Goal: Information Seeking & Learning: Learn about a topic

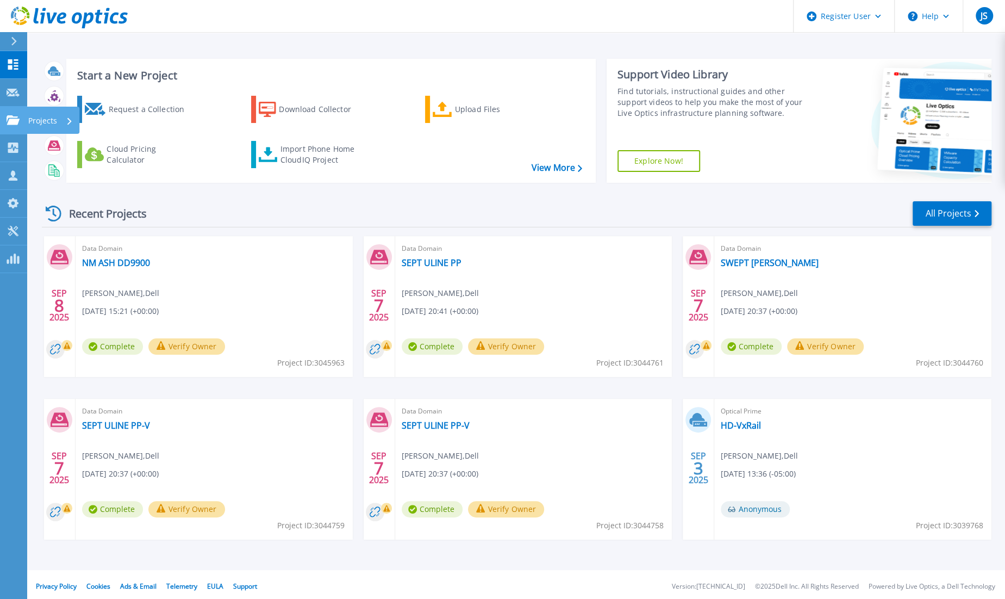
click at [10, 128] on link "Projects Projects" at bounding box center [13, 121] width 27 height 28
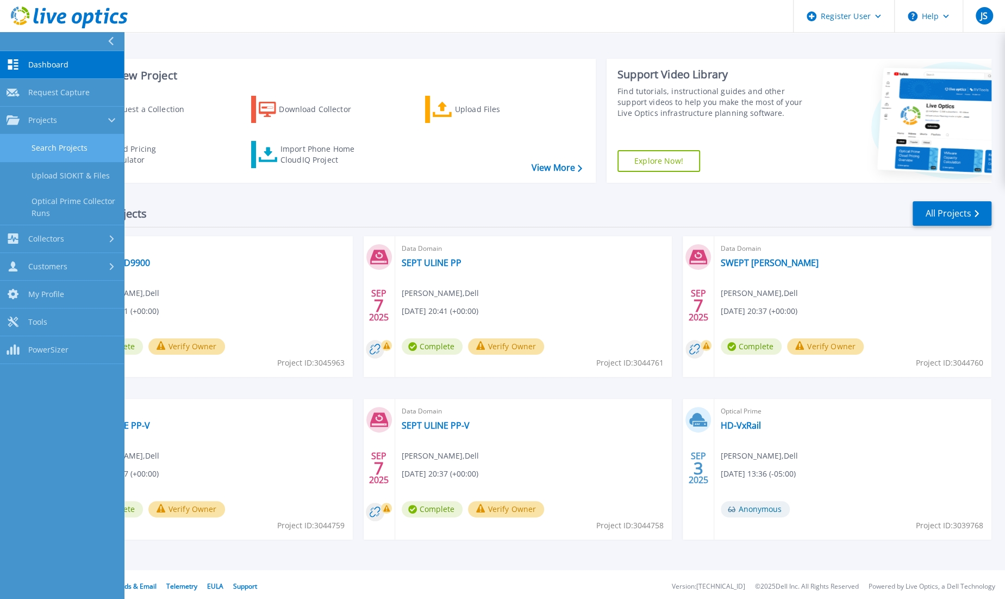
click at [78, 145] on link "Search Projects" at bounding box center [62, 148] width 124 height 28
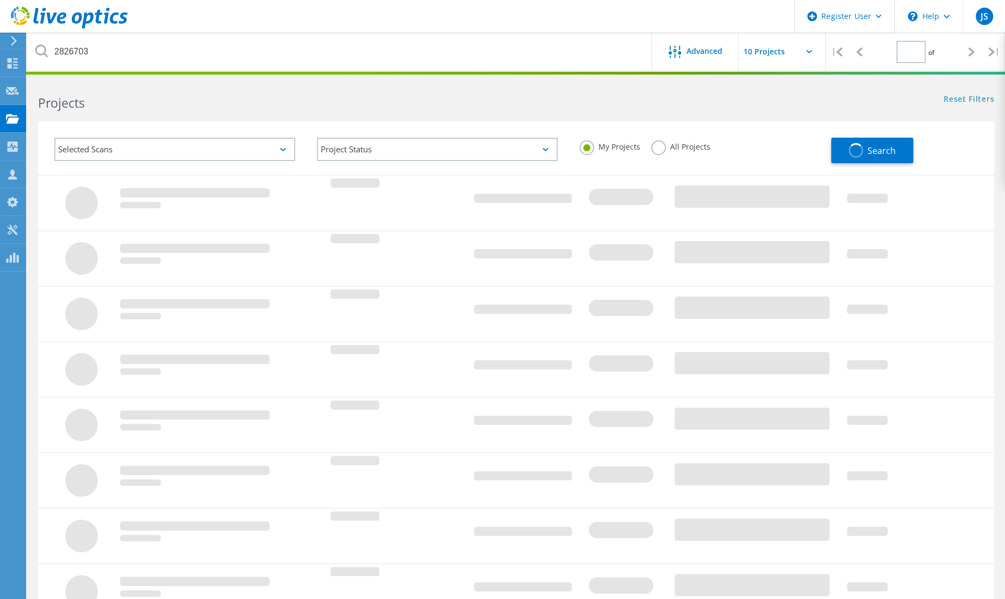
type input "1"
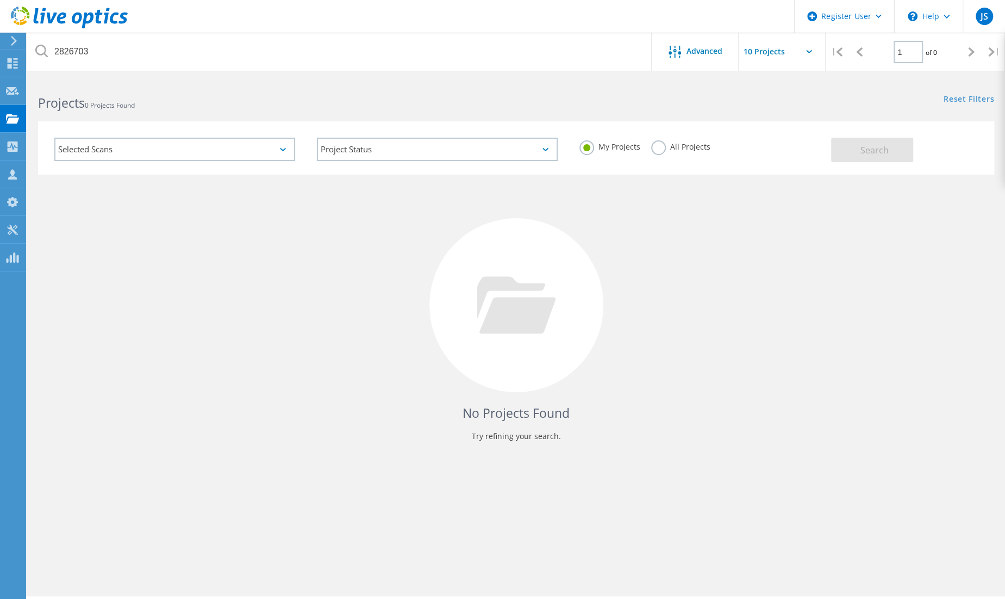
click at [661, 147] on label "All Projects" at bounding box center [680, 145] width 59 height 10
click at [0, 0] on input "All Projects" at bounding box center [0, 0] width 0 height 0
click at [887, 155] on span "Search" at bounding box center [875, 150] width 28 height 12
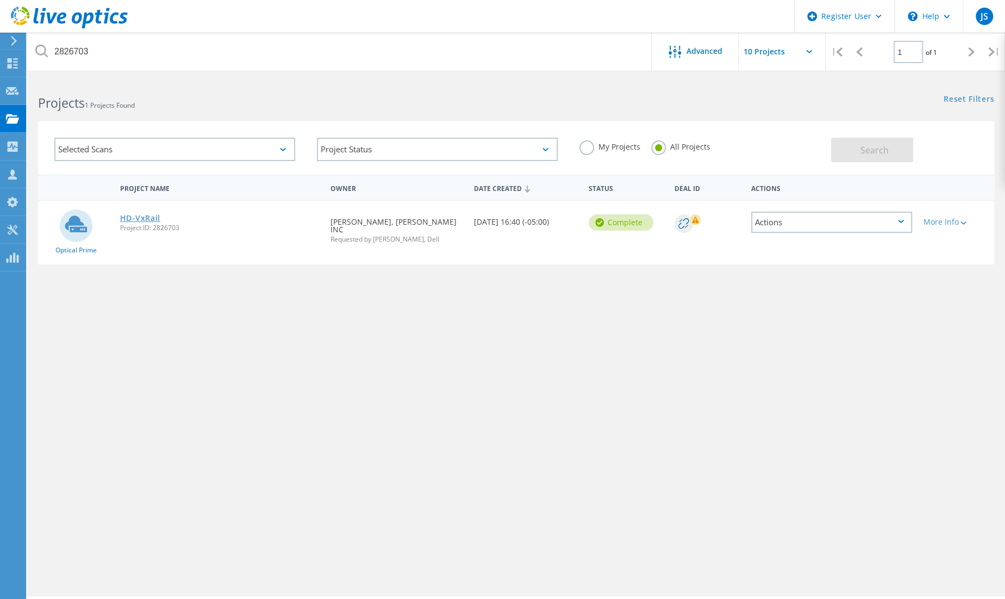
click at [153, 216] on link "HD-VxRail" at bounding box center [140, 218] width 40 height 8
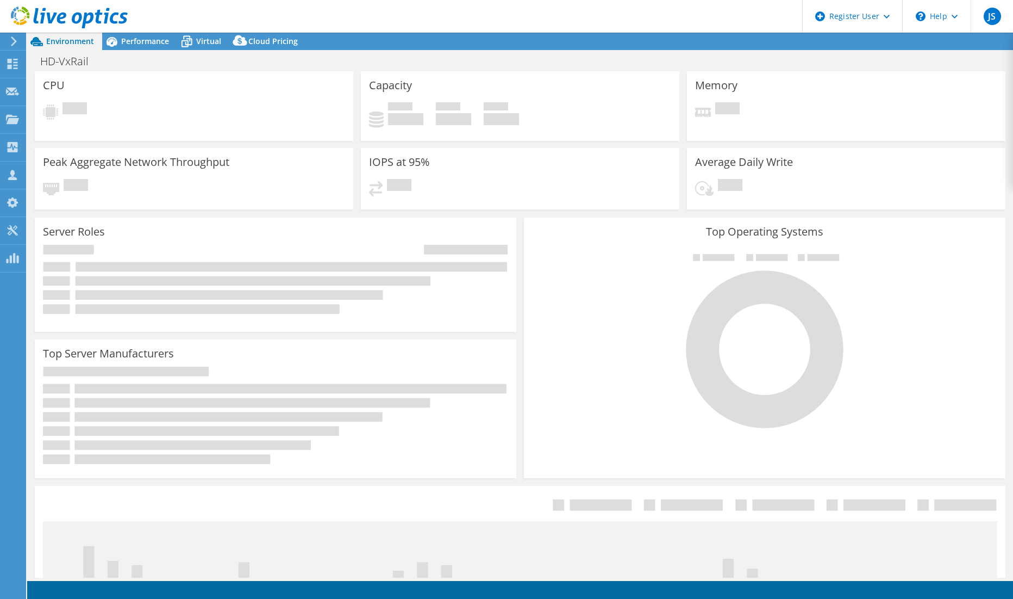
select select "USD"
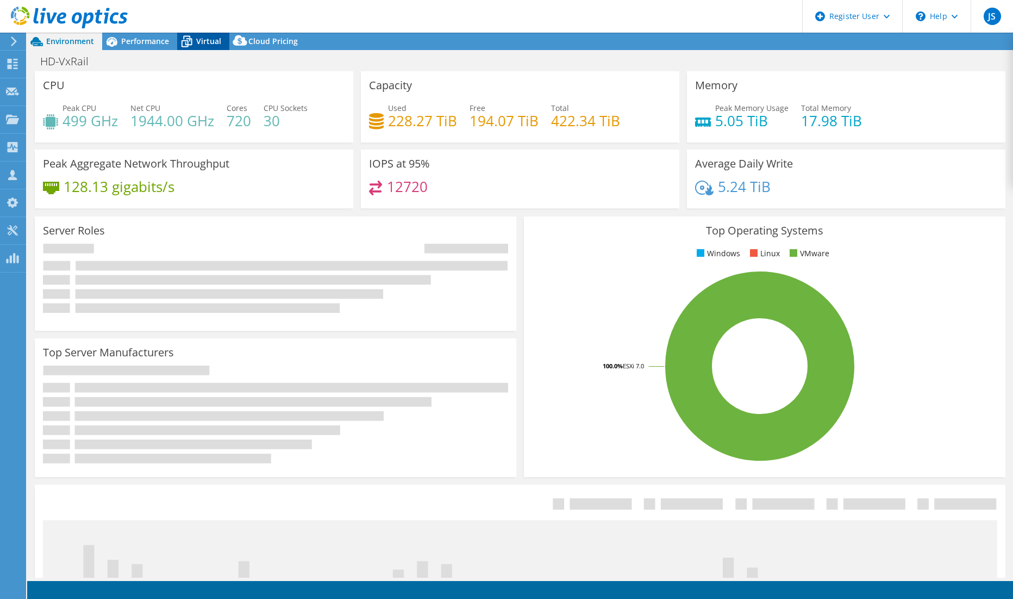
click at [205, 40] on span "Virtual" at bounding box center [208, 41] width 25 height 10
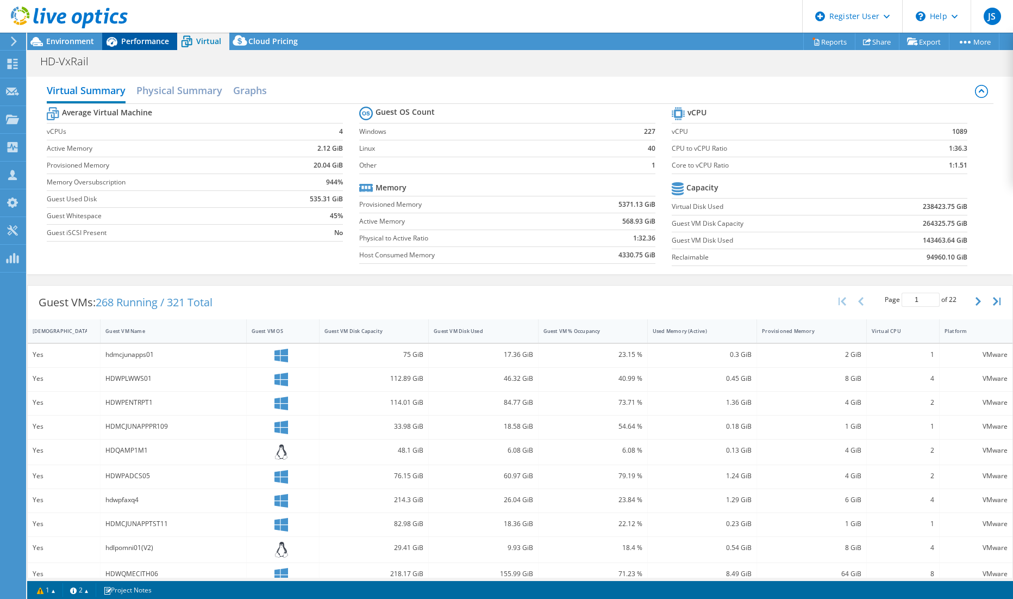
click at [145, 43] on span "Performance" at bounding box center [145, 41] width 48 height 10
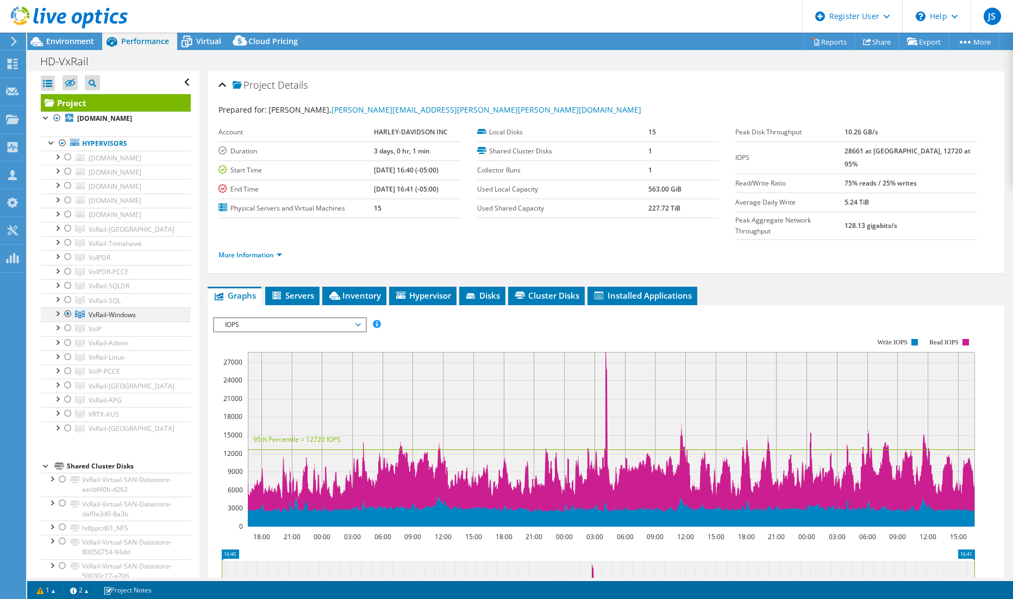
click at [56, 318] on div at bounding box center [57, 312] width 11 height 11
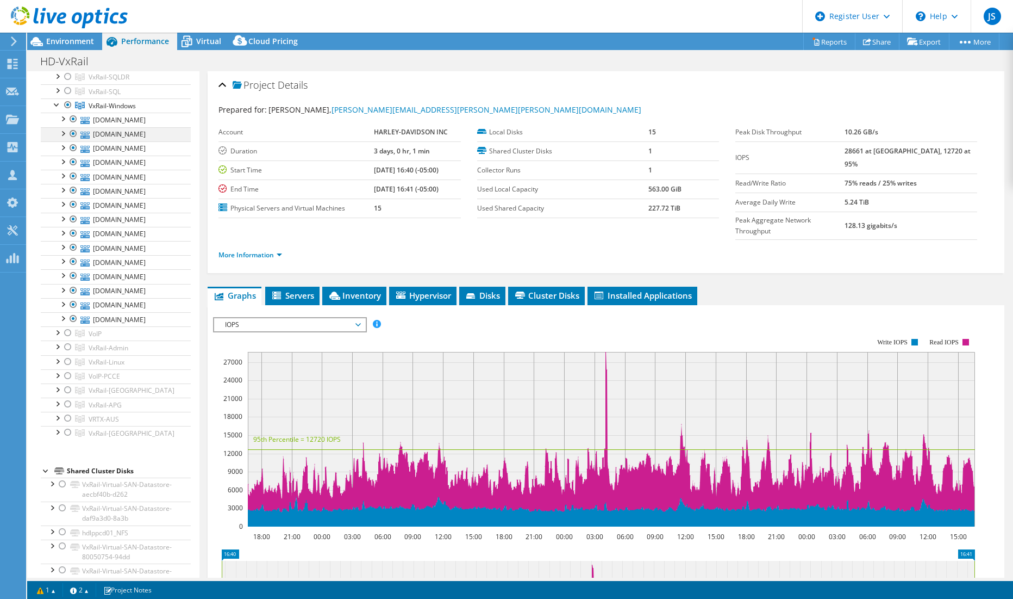
scroll to position [217, 0]
click at [72, 146] on div at bounding box center [73, 139] width 11 height 13
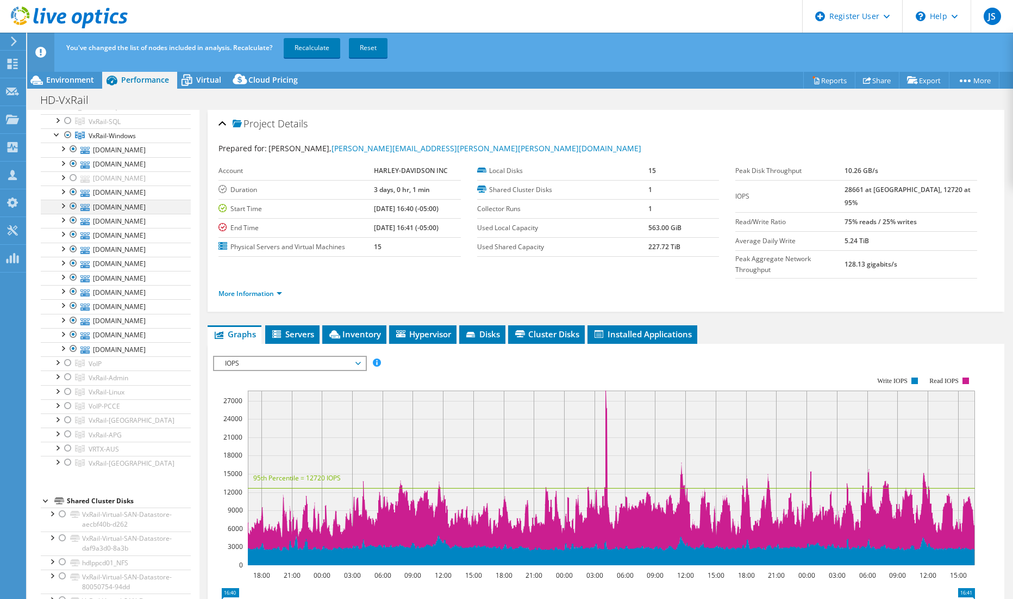
click at [72, 213] on div at bounding box center [73, 206] width 11 height 13
click at [73, 227] on div at bounding box center [73, 220] width 11 height 13
click at [71, 241] on div at bounding box center [73, 234] width 11 height 13
click at [73, 312] on div at bounding box center [73, 305] width 11 height 13
click at [76, 327] on div at bounding box center [73, 320] width 11 height 13
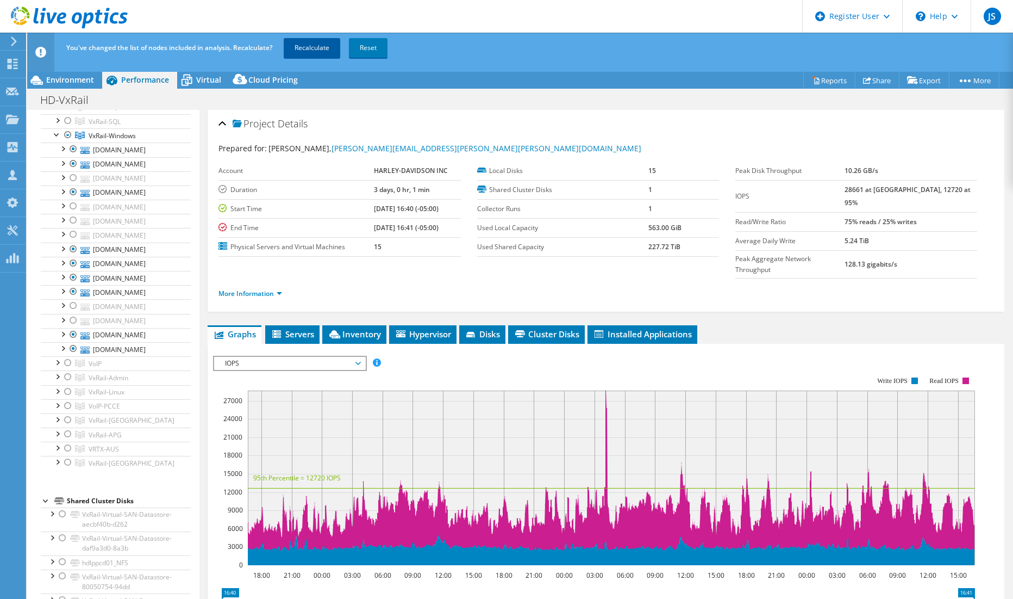
click at [319, 47] on link "Recalculate" at bounding box center [312, 48] width 57 height 20
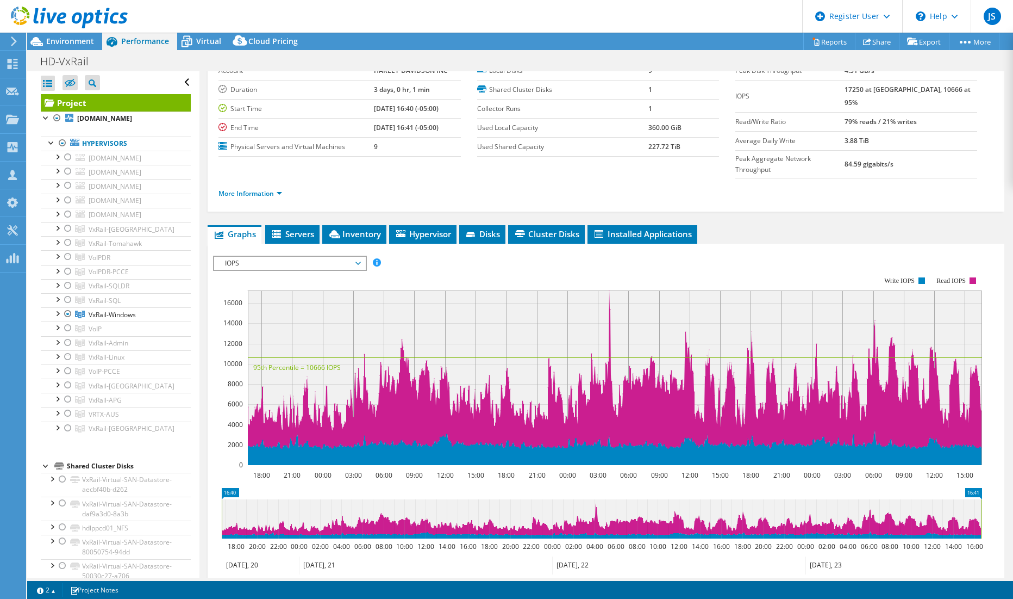
scroll to position [0, 0]
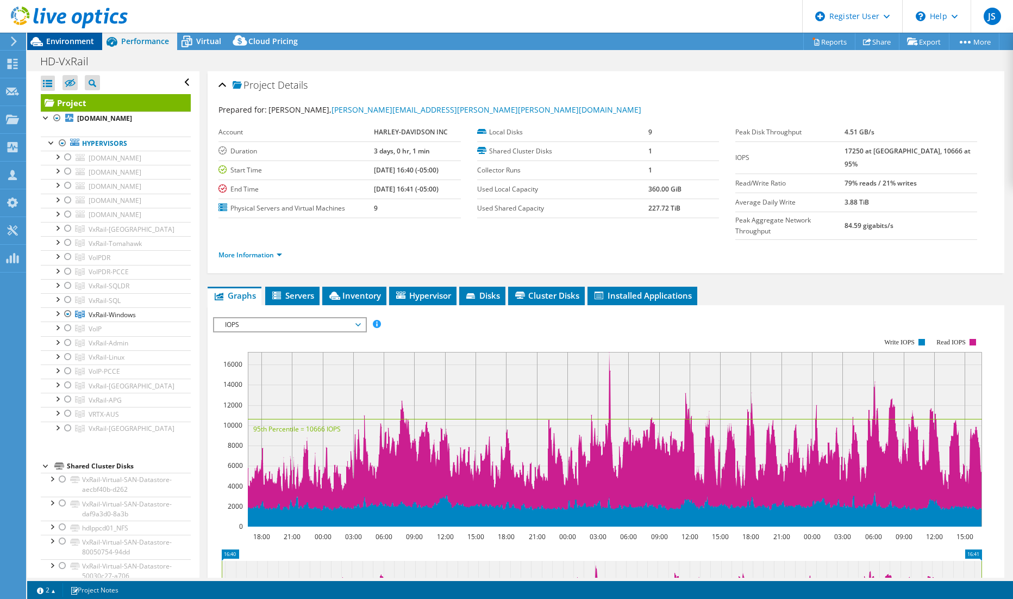
click at [66, 39] on span "Environment" at bounding box center [70, 41] width 48 height 10
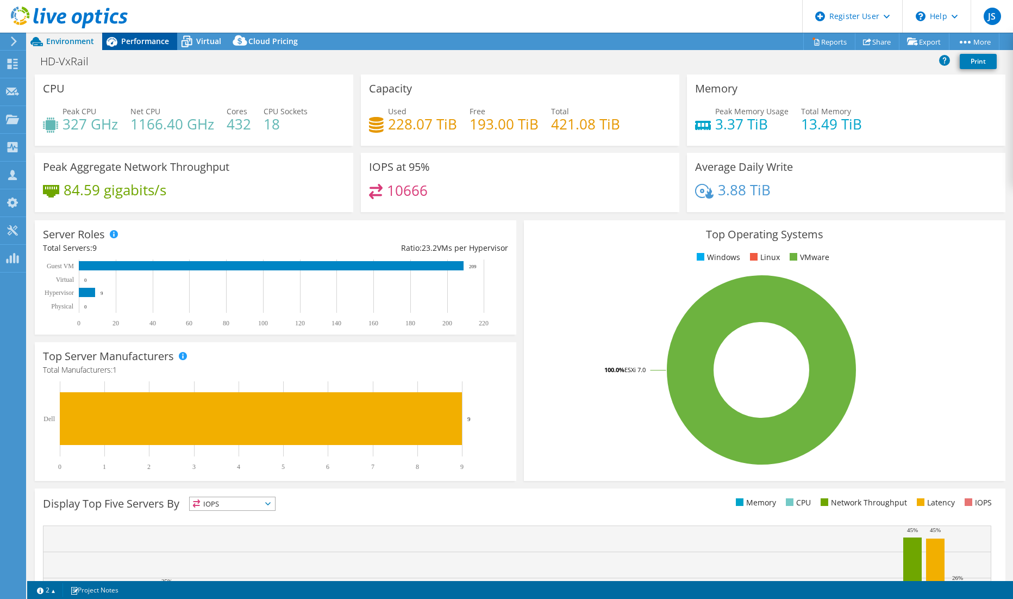
click at [148, 41] on span "Performance" at bounding box center [145, 41] width 48 height 10
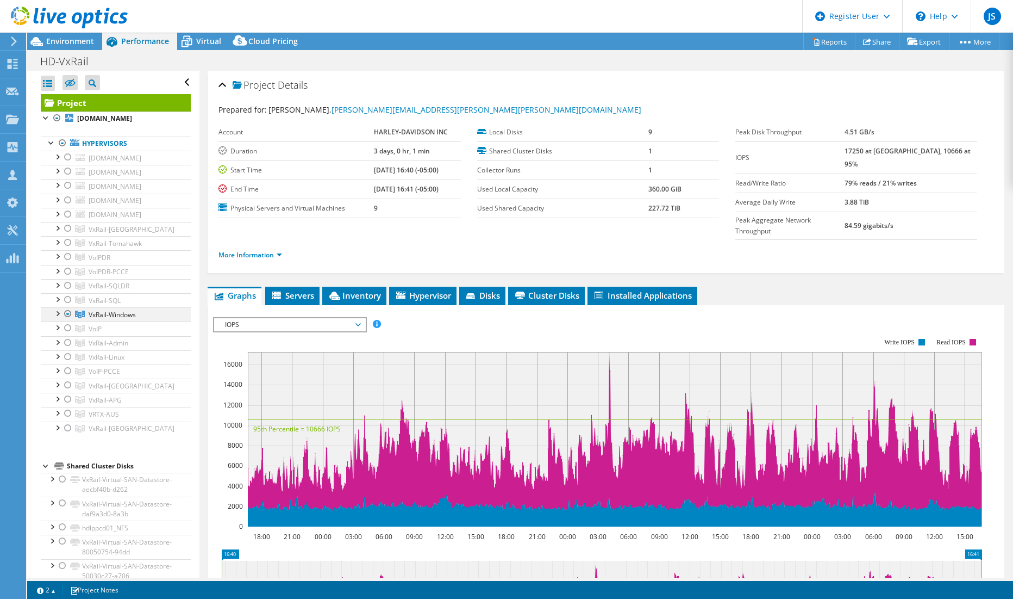
click at [57, 318] on div at bounding box center [57, 312] width 11 height 11
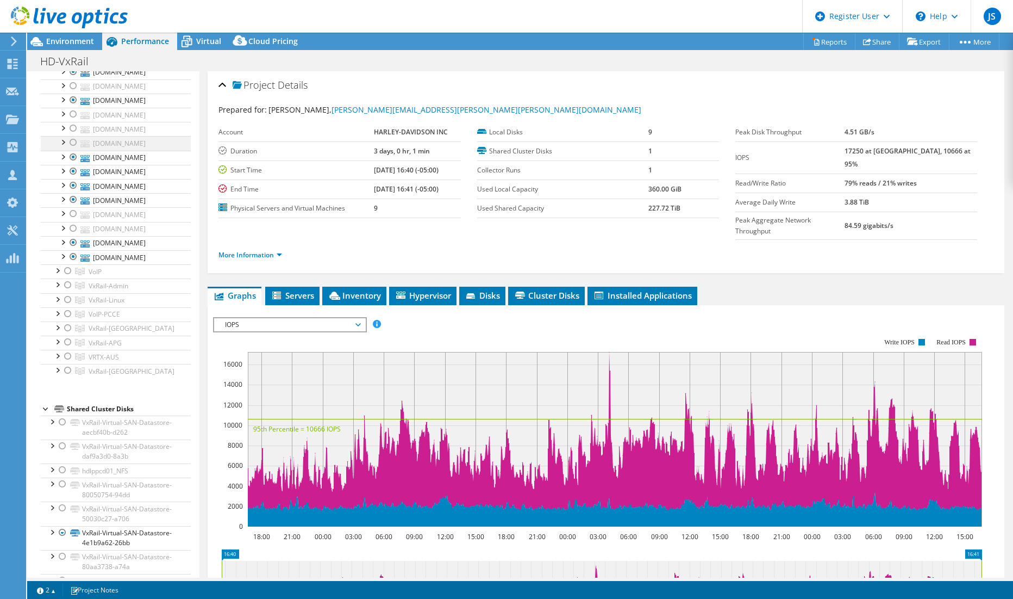
scroll to position [272, 0]
click at [73, 63] on div at bounding box center [73, 55] width 11 height 13
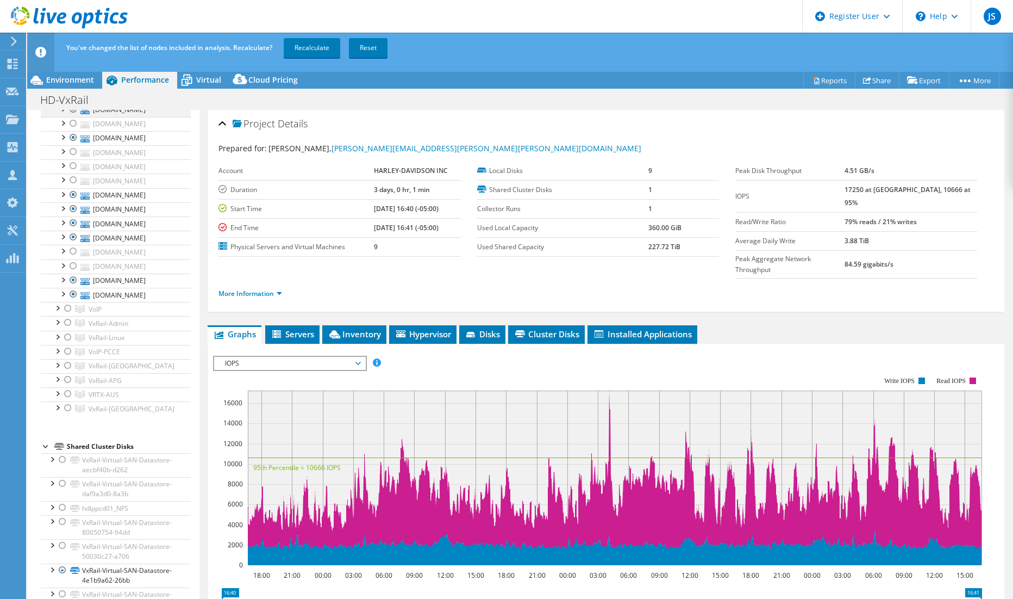
click at [75, 116] on div at bounding box center [73, 109] width 11 height 13
click at [74, 130] on div at bounding box center [73, 123] width 11 height 13
click at [76, 144] on div at bounding box center [73, 137] width 11 height 13
click at [74, 158] on div at bounding box center [73, 151] width 11 height 13
click at [73, 172] on div at bounding box center [73, 165] width 11 height 13
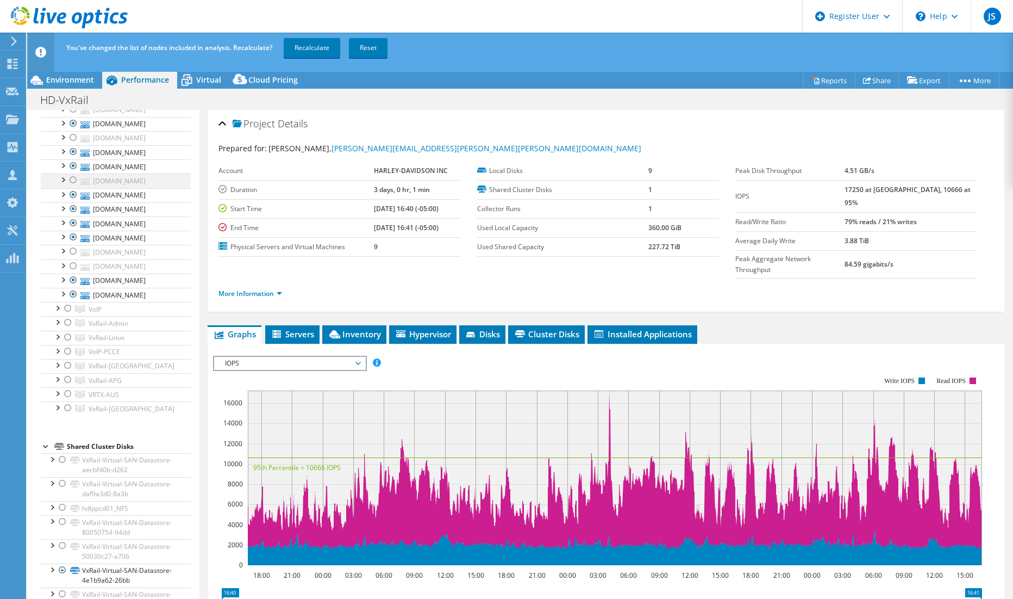
click at [73, 186] on div at bounding box center [73, 179] width 11 height 13
click at [73, 201] on div at bounding box center [73, 194] width 11 height 13
click at [74, 215] on div at bounding box center [73, 208] width 11 height 13
click at [73, 229] on div at bounding box center [73, 222] width 11 height 13
click at [74, 244] on div at bounding box center [73, 237] width 11 height 13
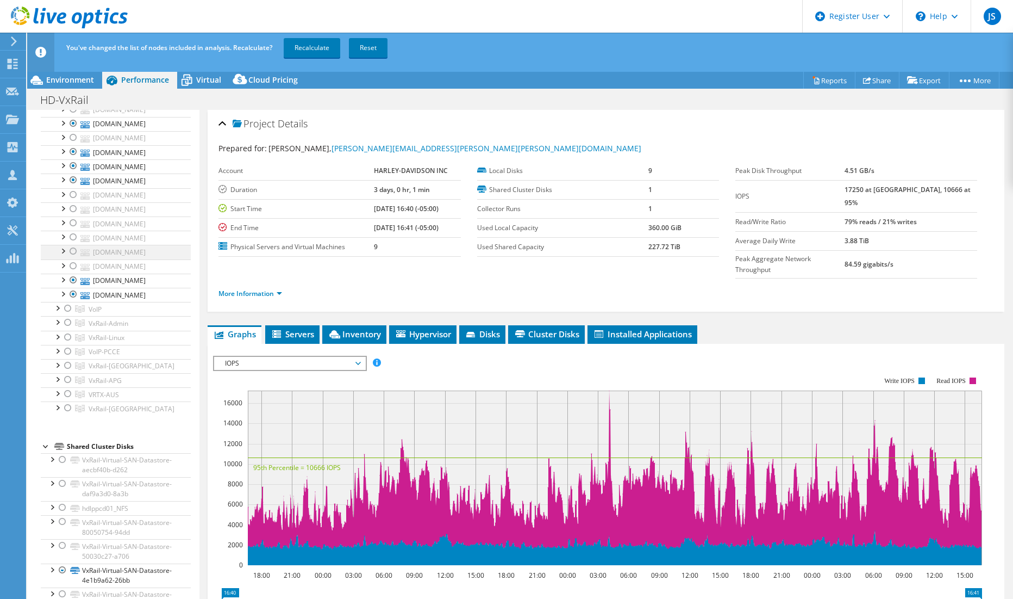
click at [73, 258] on div at bounding box center [73, 251] width 11 height 13
click at [74, 272] on div at bounding box center [73, 265] width 11 height 13
click at [72, 287] on div at bounding box center [73, 279] width 11 height 13
click at [73, 301] on div at bounding box center [73, 294] width 11 height 13
click at [300, 52] on link "Recalculate" at bounding box center [312, 48] width 57 height 20
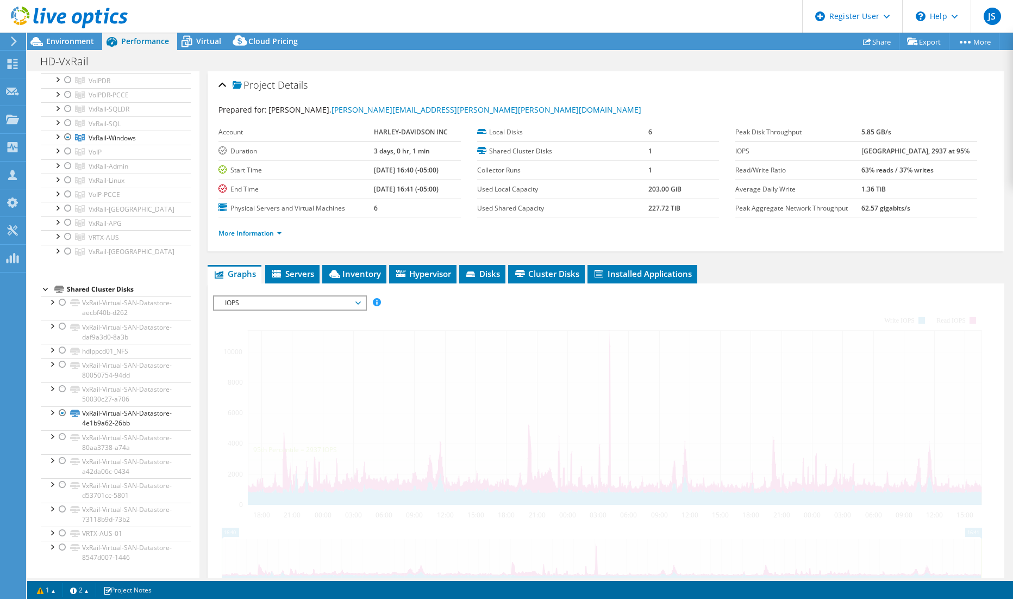
scroll to position [229, 0]
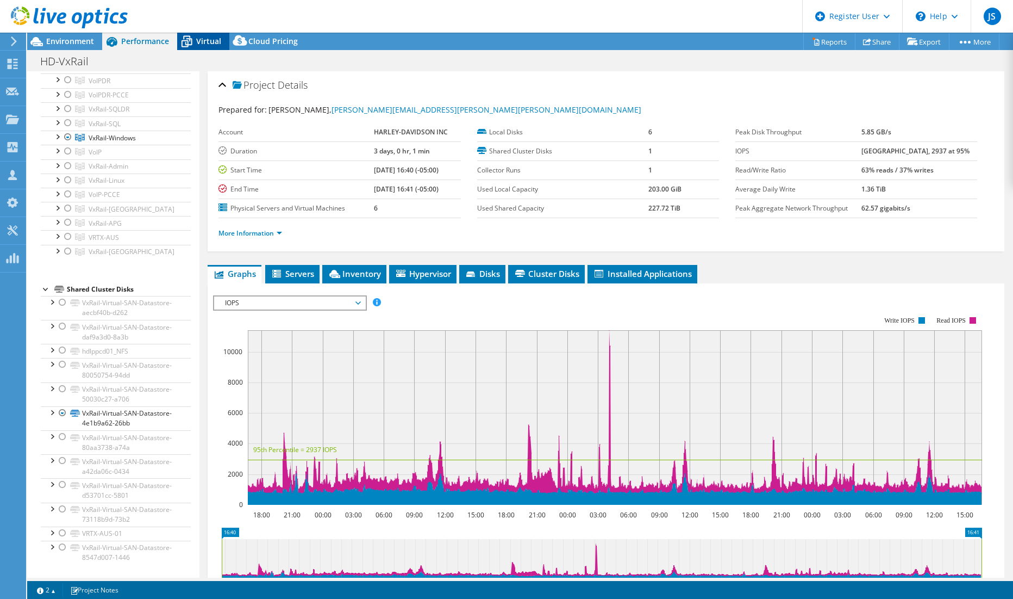
click at [207, 40] on span "Virtual" at bounding box center [208, 41] width 25 height 10
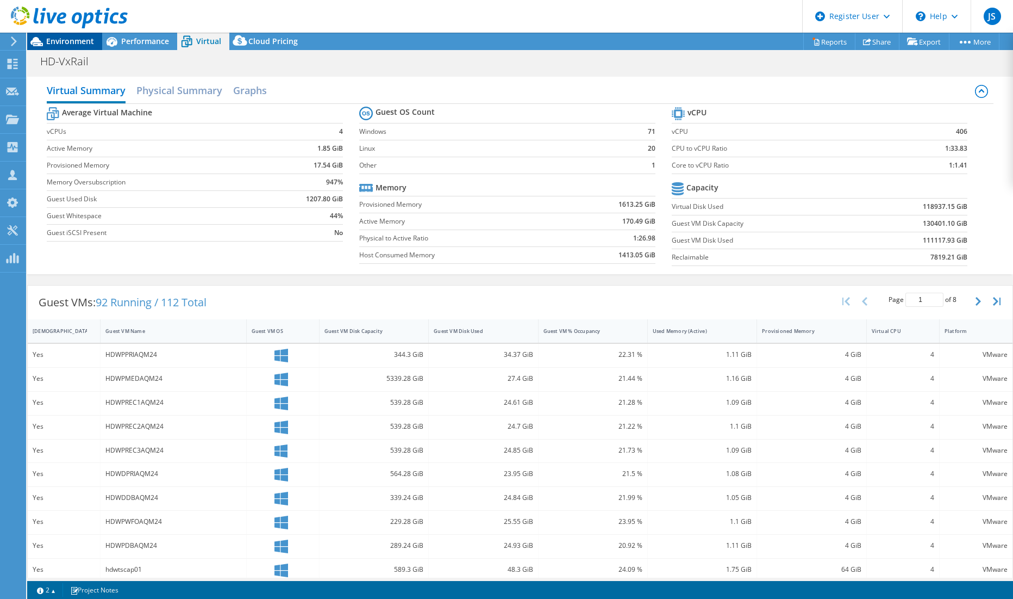
click at [81, 41] on span "Environment" at bounding box center [70, 41] width 48 height 10
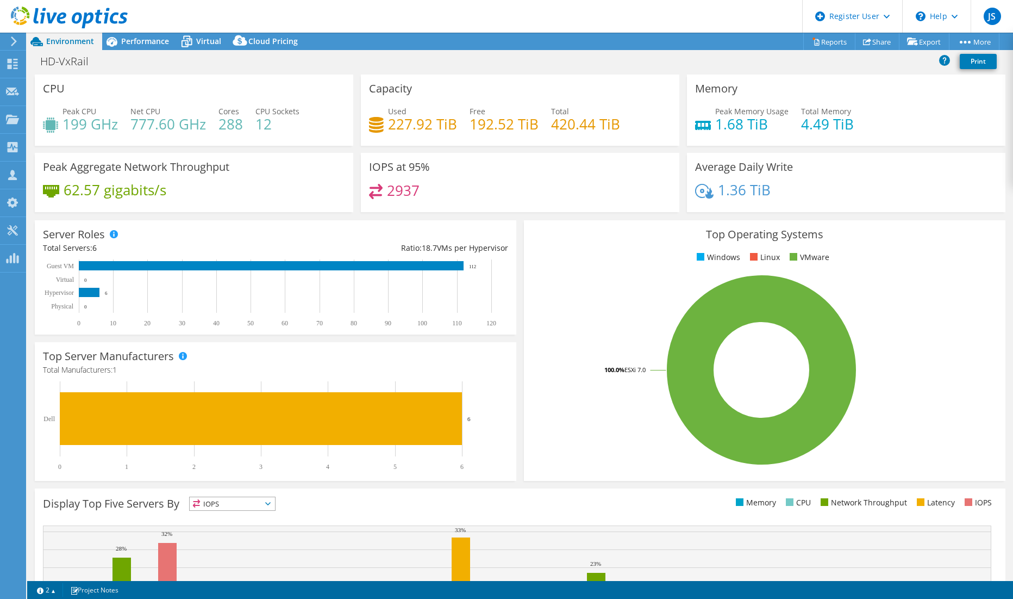
click at [16, 41] on use at bounding box center [14, 41] width 6 height 10
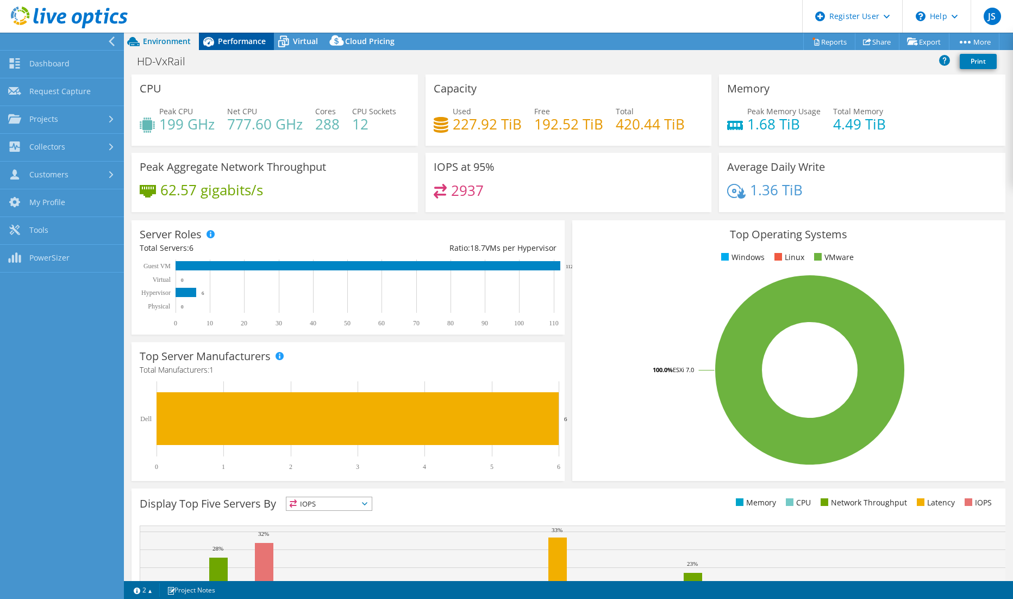
click at [229, 39] on span "Performance" at bounding box center [242, 41] width 48 height 10
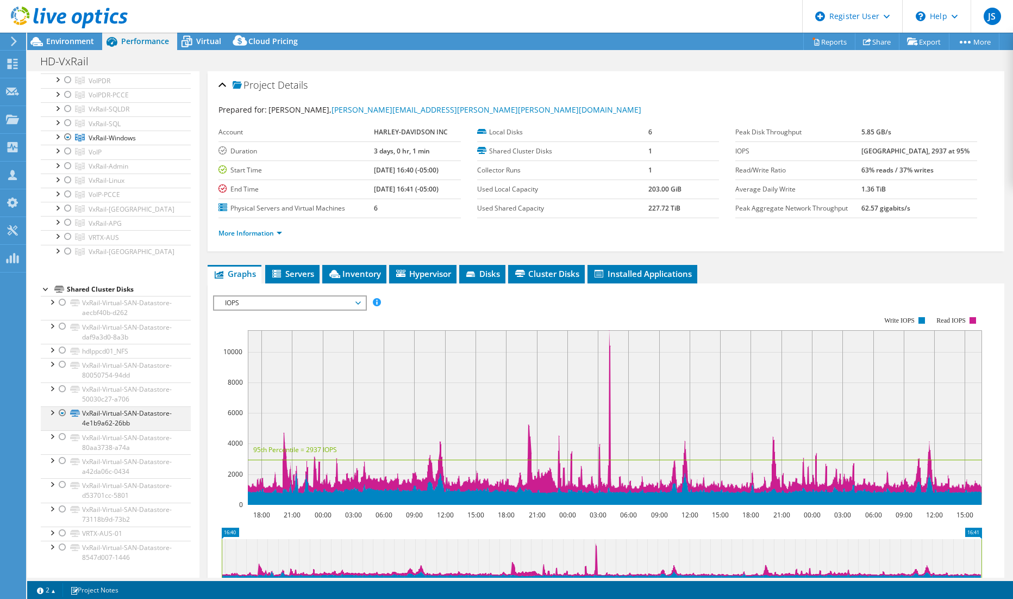
click at [63, 412] on div at bounding box center [62, 412] width 11 height 13
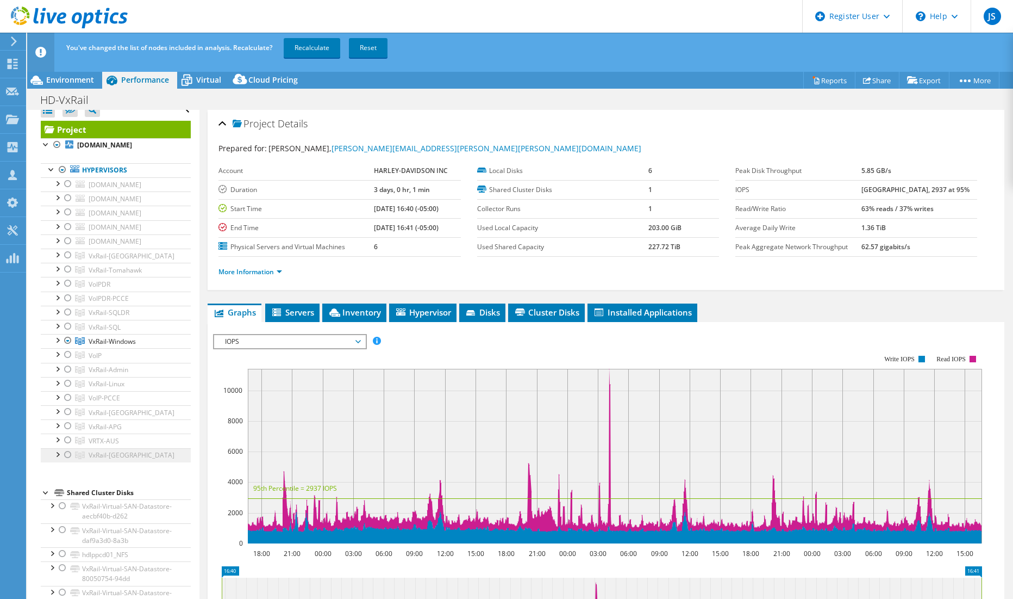
scroll to position [11, 0]
click at [67, 347] on div at bounding box center [68, 340] width 11 height 13
click at [70, 347] on div at bounding box center [68, 340] width 11 height 13
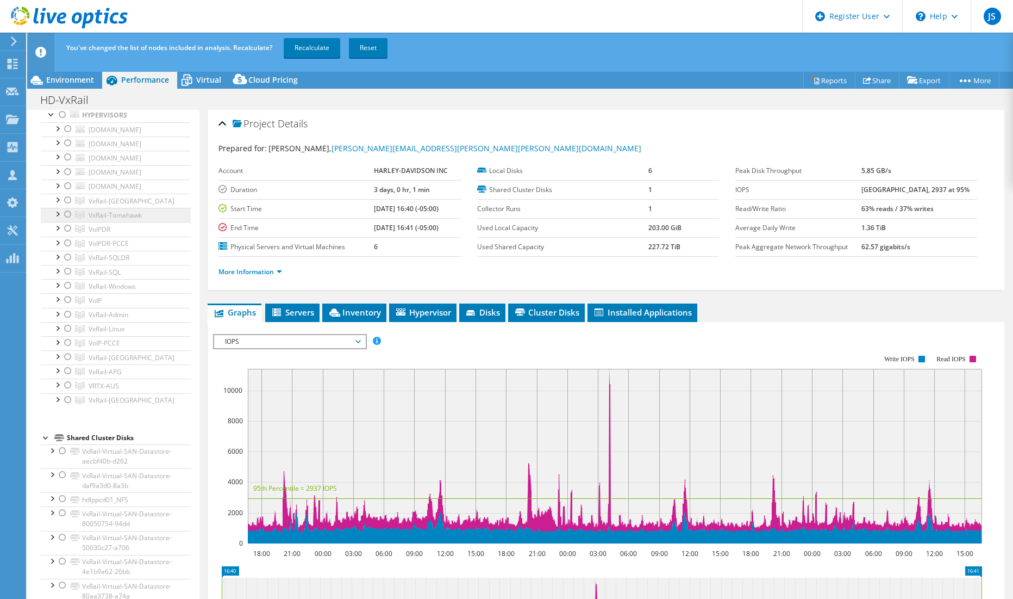
scroll to position [66, 0]
click at [67, 293] on div at bounding box center [68, 286] width 11 height 13
click at [68, 336] on div at bounding box center [68, 329] width 11 height 13
click at [69, 293] on div at bounding box center [68, 286] width 11 height 13
click at [59, 334] on div at bounding box center [57, 328] width 11 height 11
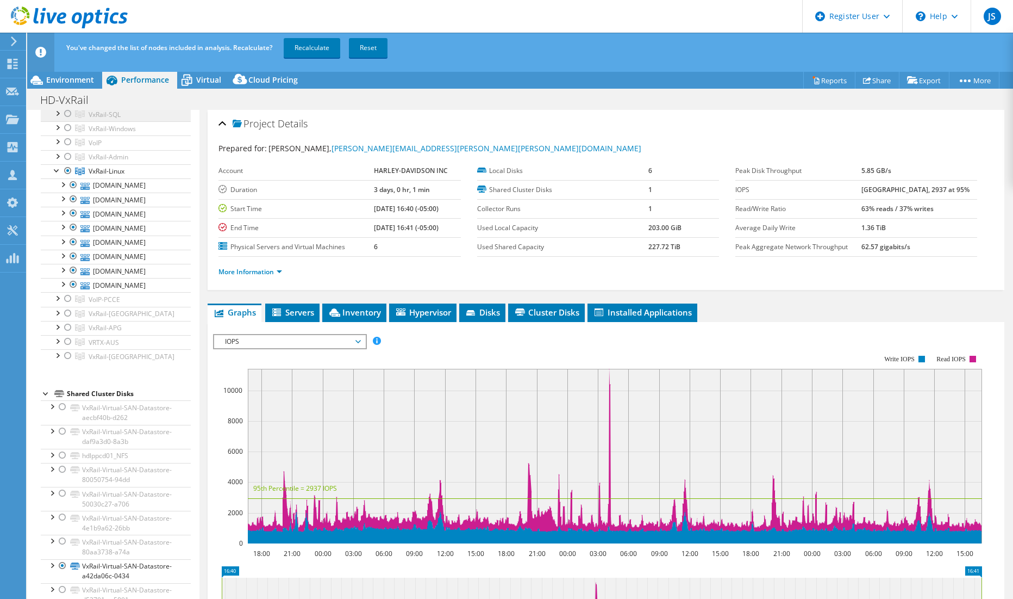
scroll to position [229, 0]
click at [73, 215] on div at bounding box center [73, 208] width 11 height 13
click at [75, 258] on div at bounding box center [73, 251] width 11 height 13
click at [74, 272] on div at bounding box center [73, 265] width 11 height 13
click at [73, 287] on div at bounding box center [73, 279] width 11 height 13
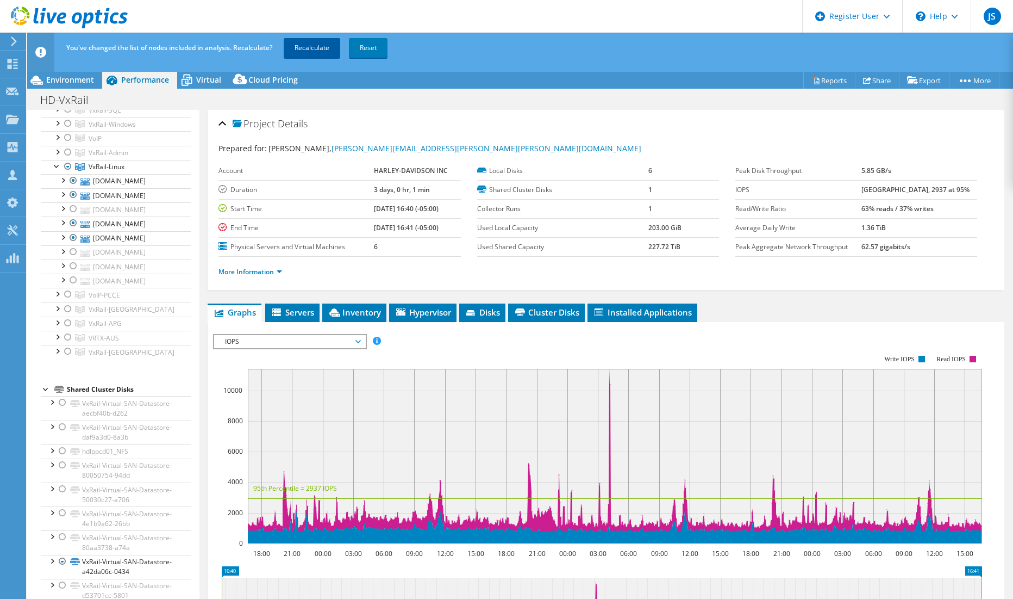
click at [320, 53] on link "Recalculate" at bounding box center [312, 48] width 57 height 20
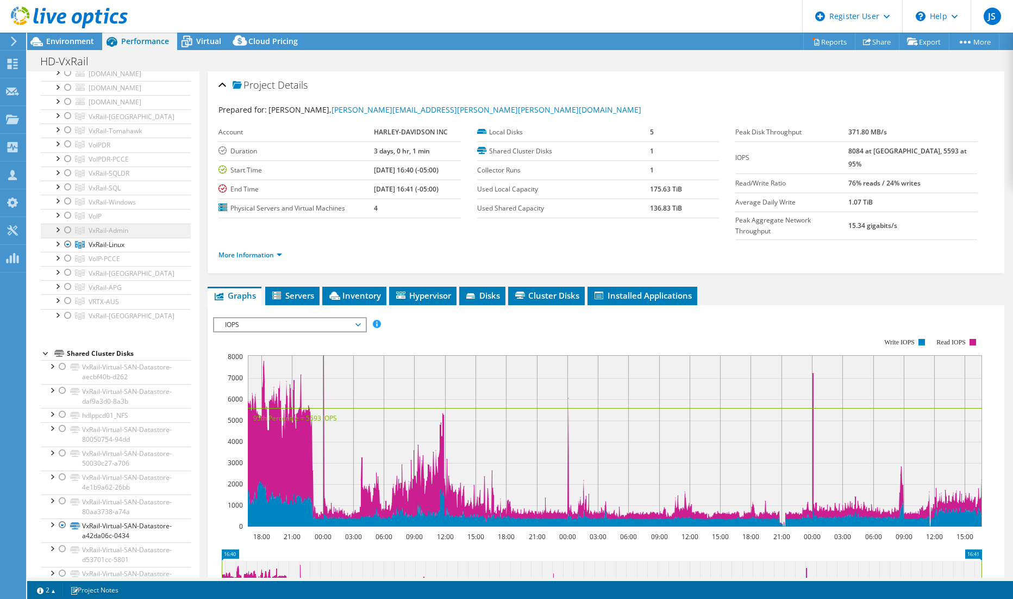
scroll to position [121, 0]
click at [59, 240] on div at bounding box center [57, 234] width 11 height 11
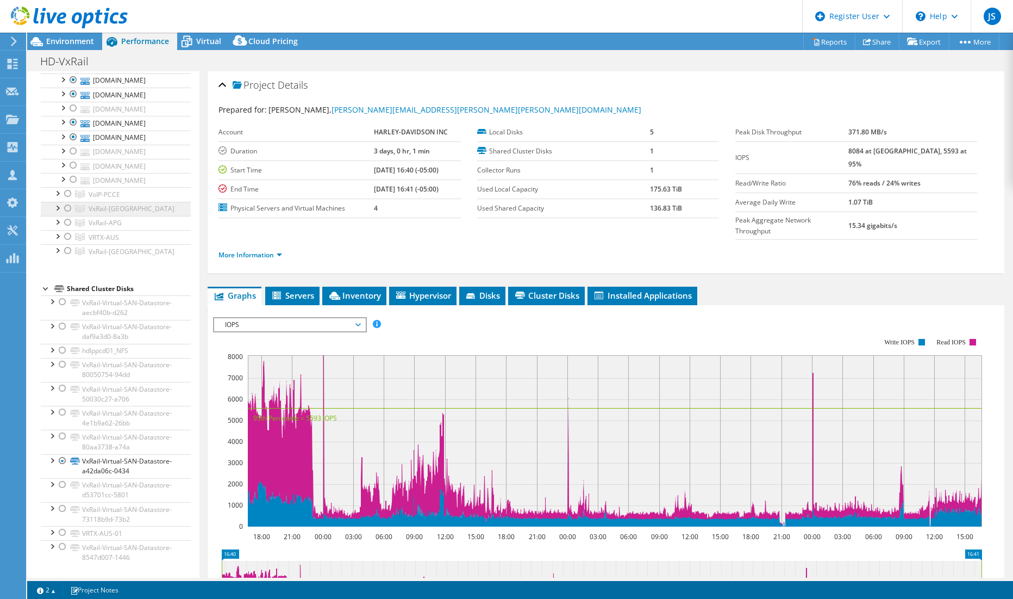
scroll to position [272, 0]
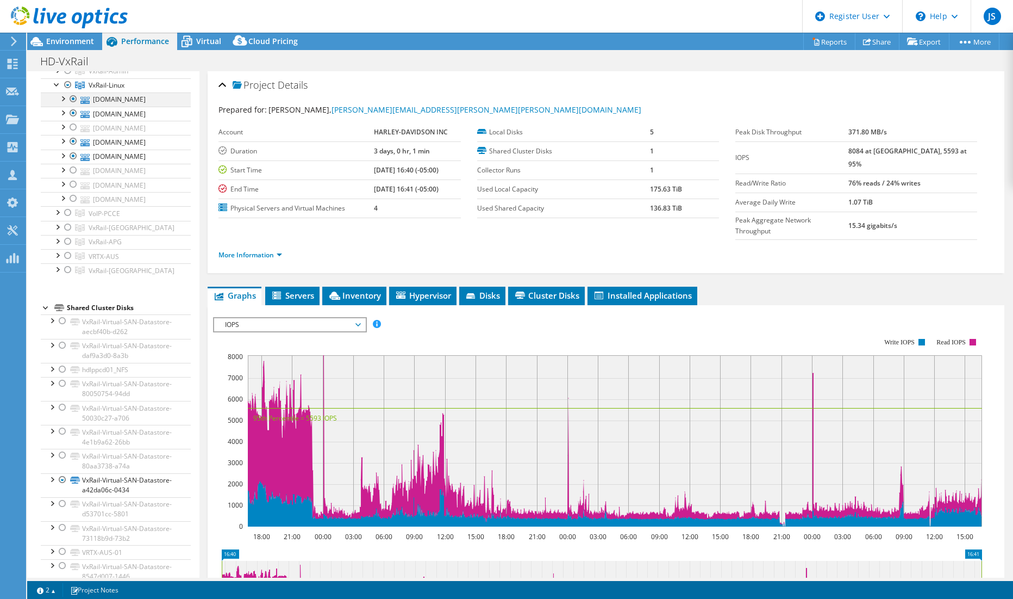
click at [75, 105] on div at bounding box center [73, 98] width 11 height 13
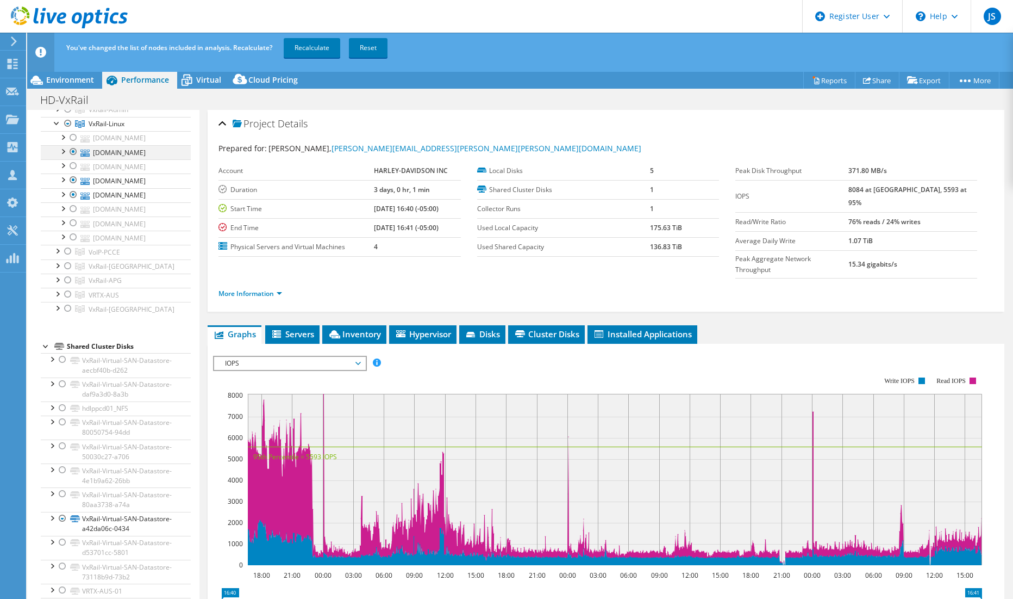
click at [76, 158] on div at bounding box center [73, 151] width 11 height 13
click at [76, 172] on div at bounding box center [73, 165] width 11 height 13
click at [75, 186] on div at bounding box center [73, 179] width 11 height 13
click at [74, 201] on div at bounding box center [73, 194] width 11 height 13
click at [73, 215] on div at bounding box center [73, 208] width 11 height 13
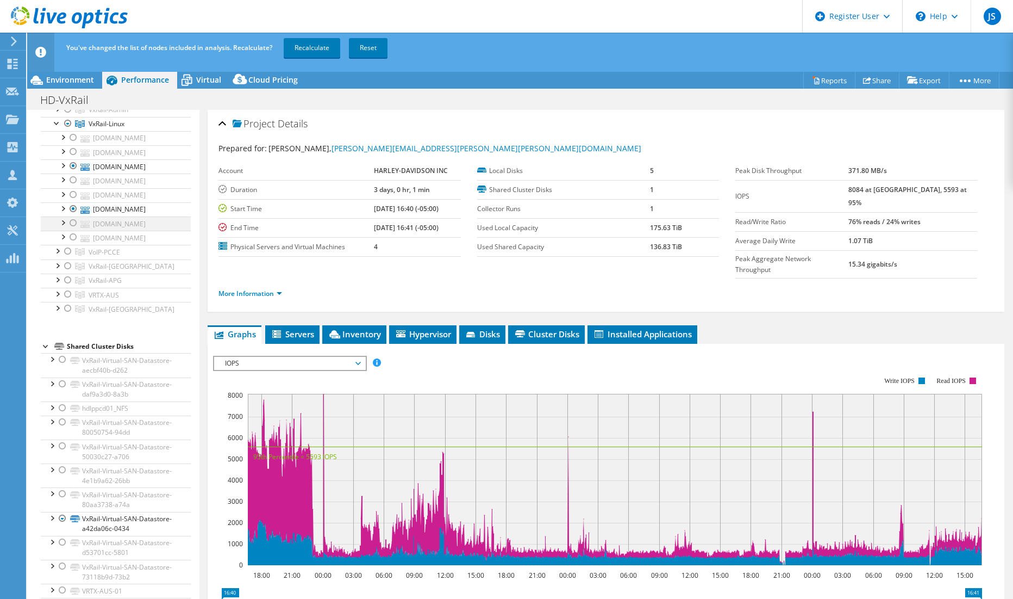
click at [71, 229] on div at bounding box center [73, 222] width 11 height 13
click at [74, 244] on div at bounding box center [73, 237] width 11 height 13
click at [305, 47] on link "Recalculate" at bounding box center [312, 48] width 57 height 20
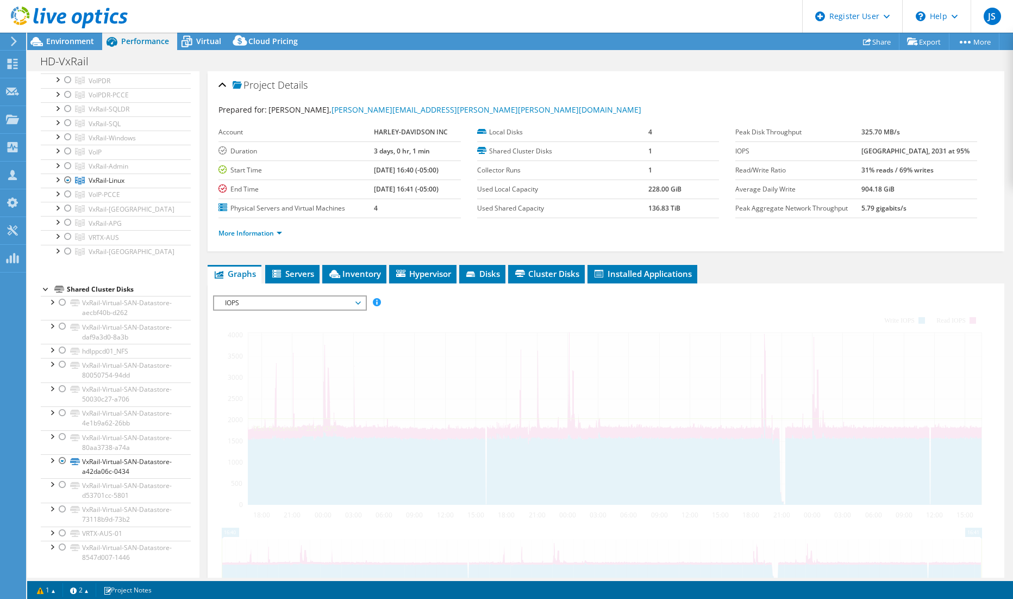
scroll to position [229, 0]
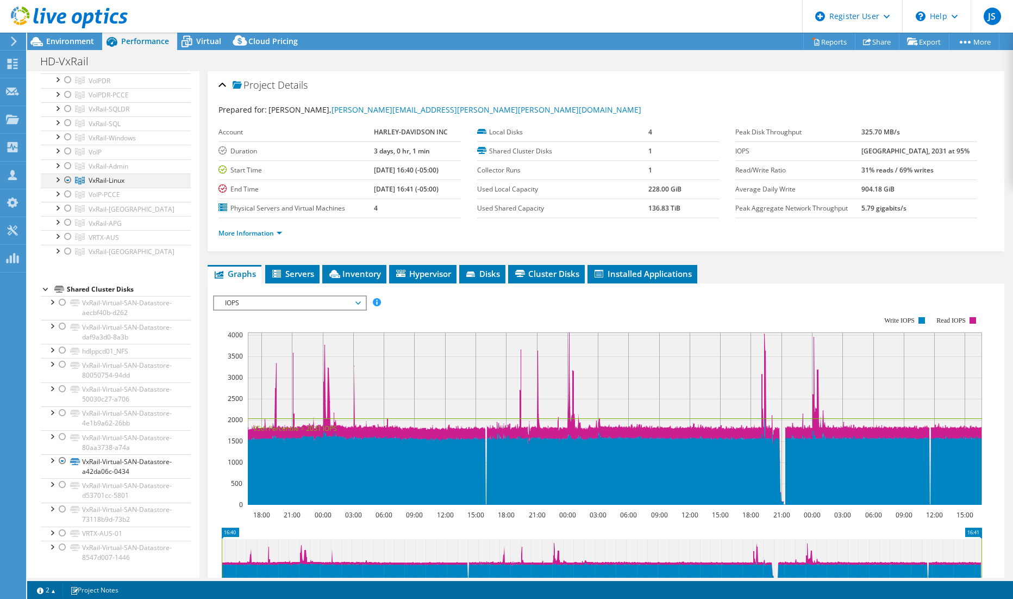
click at [59, 183] on div at bounding box center [57, 178] width 11 height 11
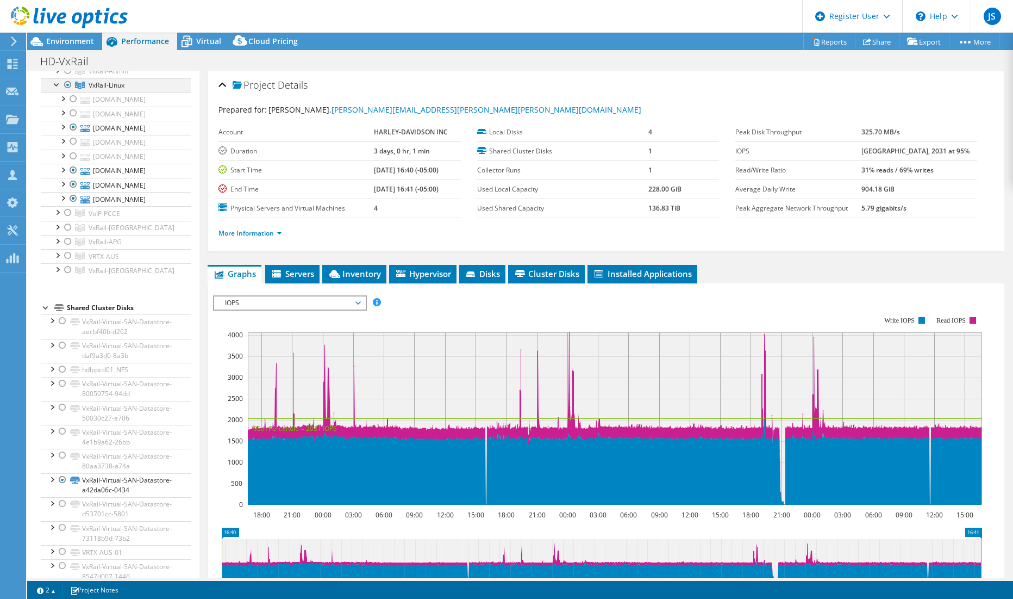
click at [57, 89] on div at bounding box center [57, 83] width 11 height 11
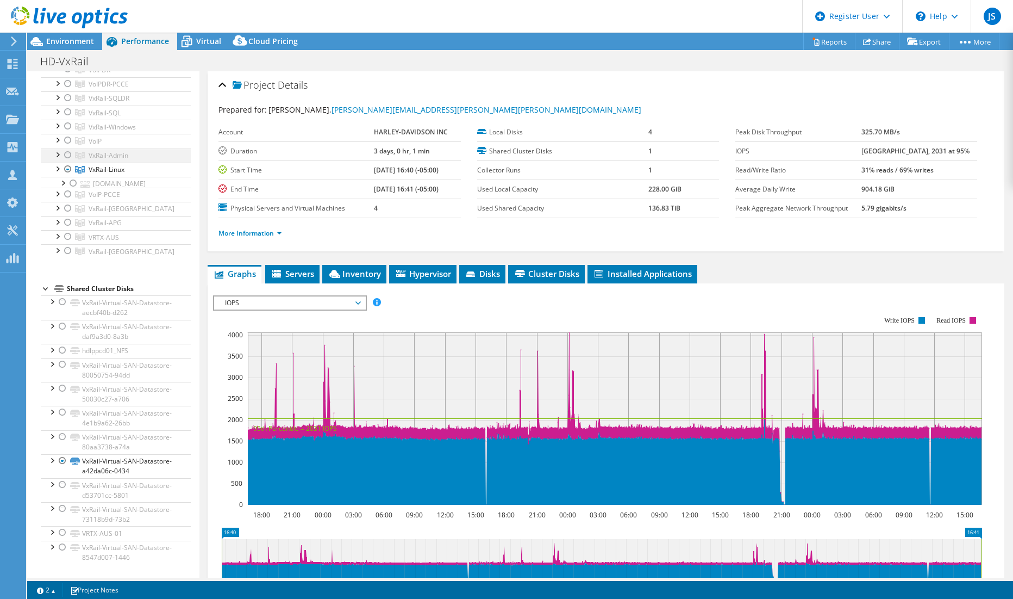
scroll to position [229, 0]
click at [69, 181] on div at bounding box center [68, 179] width 11 height 13
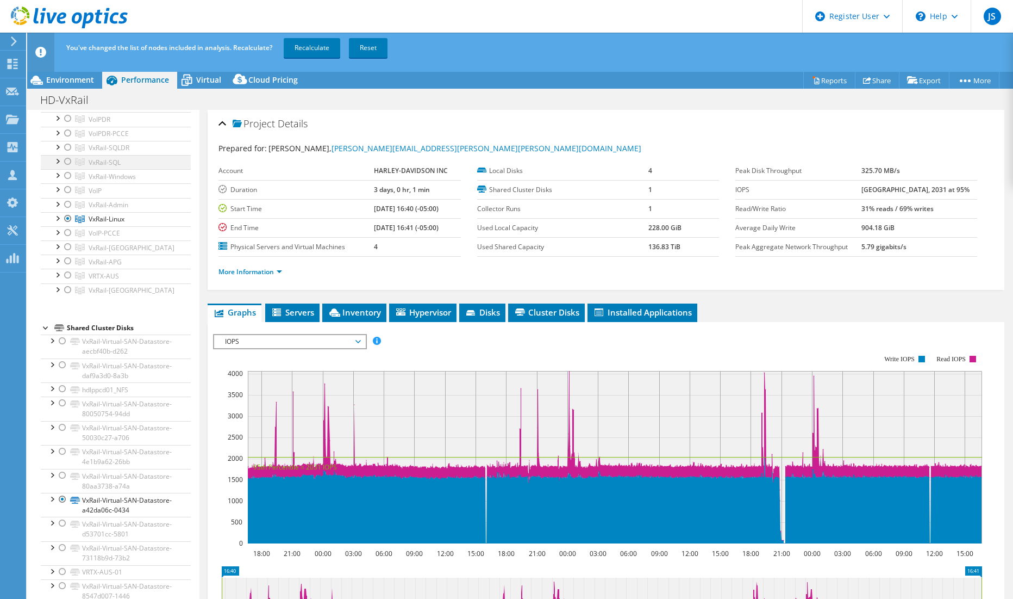
click at [67, 164] on div at bounding box center [68, 161] width 11 height 13
click at [316, 47] on link "Recalculate" at bounding box center [312, 48] width 57 height 20
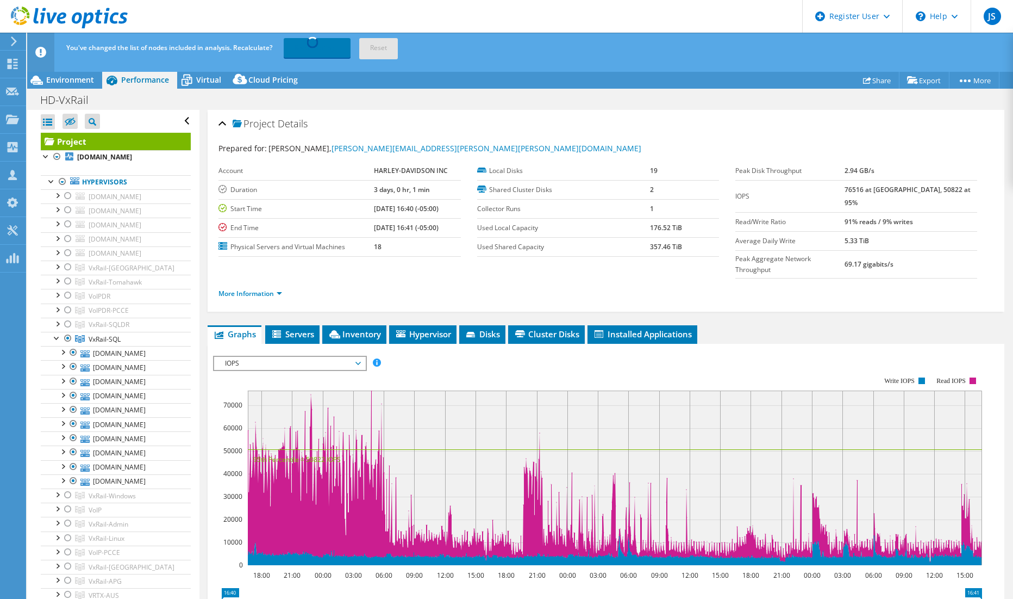
select select "USD"
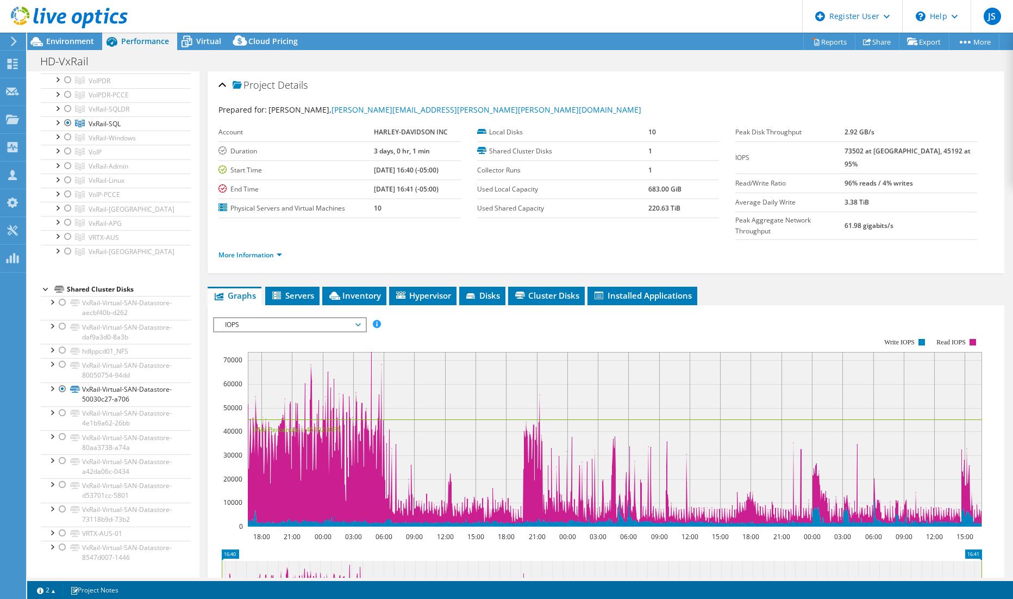
scroll to position [229, 0]
click at [69, 128] on div at bounding box center [68, 122] width 11 height 13
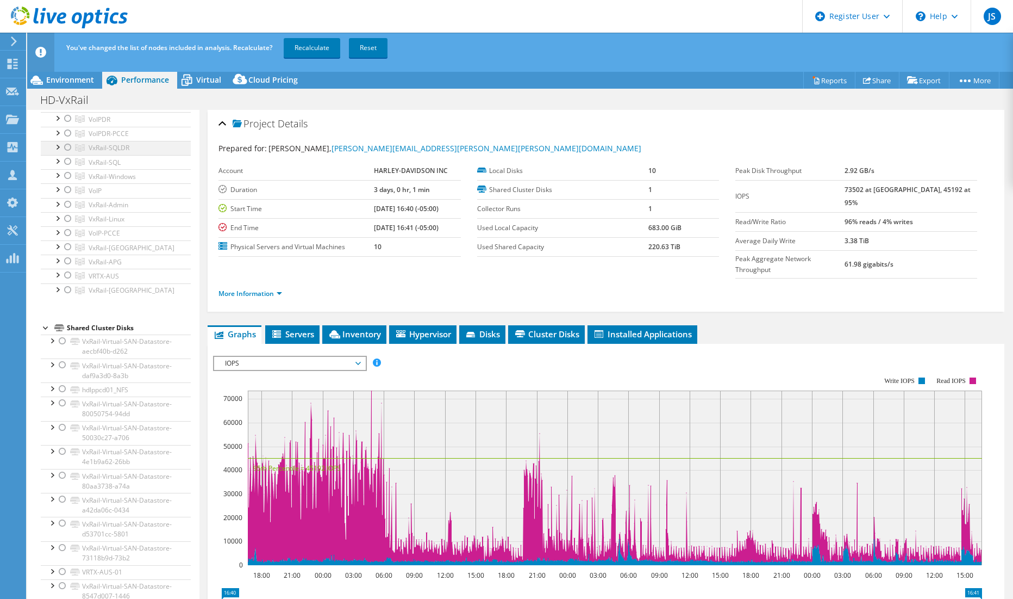
click at [71, 148] on div at bounding box center [68, 147] width 11 height 13
click at [314, 45] on link "Recalculate" at bounding box center [312, 48] width 57 height 20
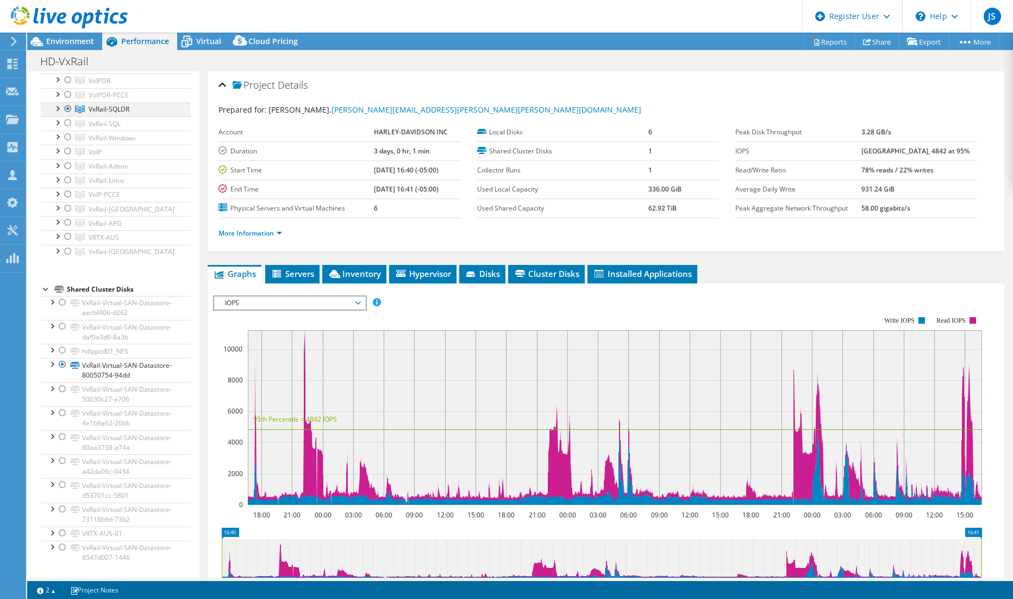
click at [68, 113] on div at bounding box center [68, 108] width 11 height 13
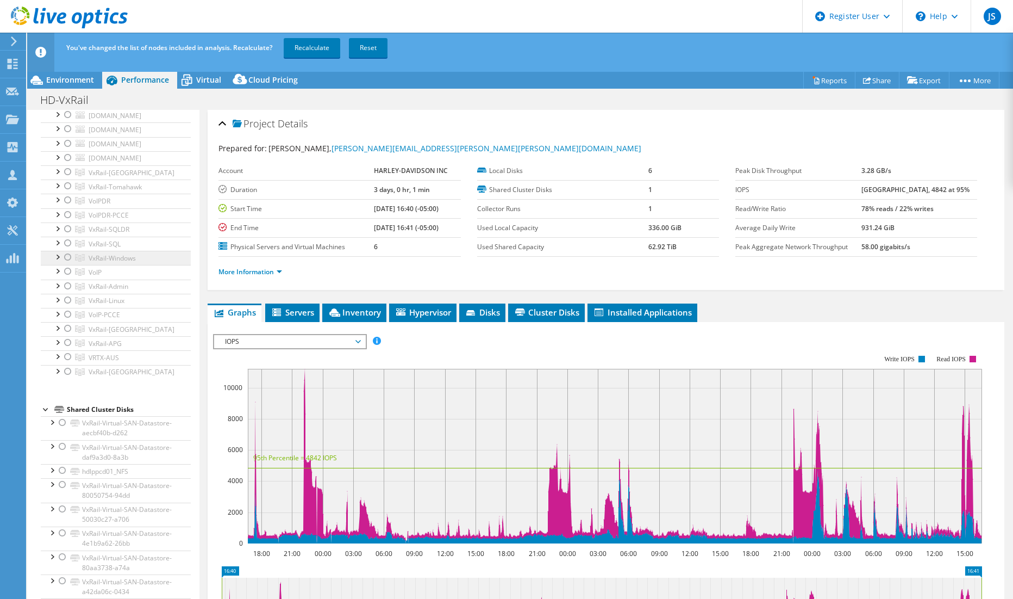
scroll to position [121, 0]
click at [58, 265] on div at bounding box center [57, 259] width 11 height 11
click at [69, 267] on div at bounding box center [68, 260] width 11 height 13
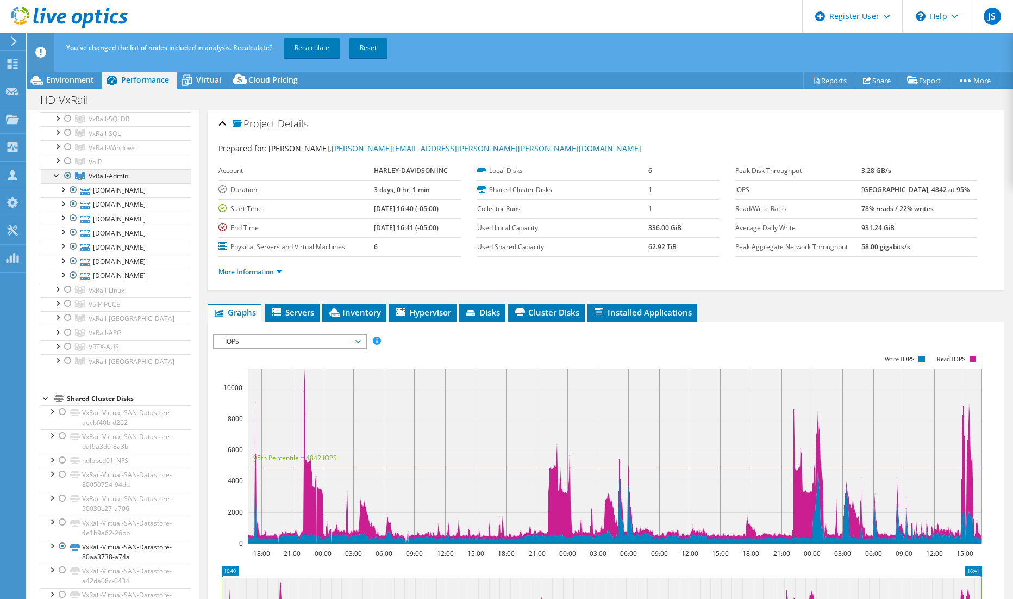
scroll to position [229, 0]
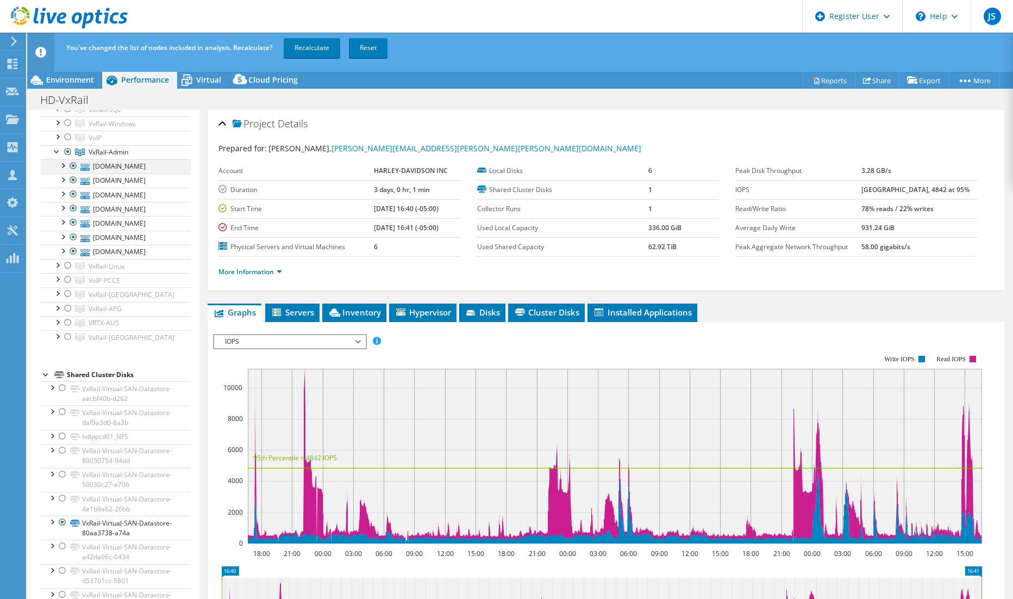
click at [73, 172] on div at bounding box center [73, 165] width 11 height 13
click at [74, 215] on div at bounding box center [73, 208] width 11 height 13
click at [73, 258] on div at bounding box center [73, 251] width 11 height 13
click at [314, 51] on link "Recalculate" at bounding box center [312, 48] width 57 height 20
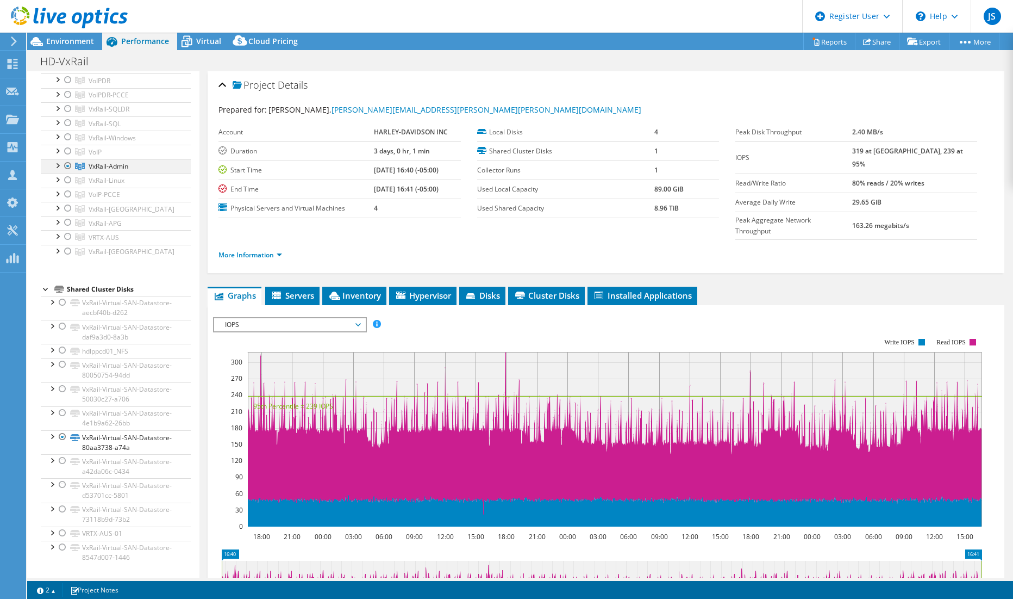
click at [67, 168] on div at bounding box center [68, 165] width 11 height 13
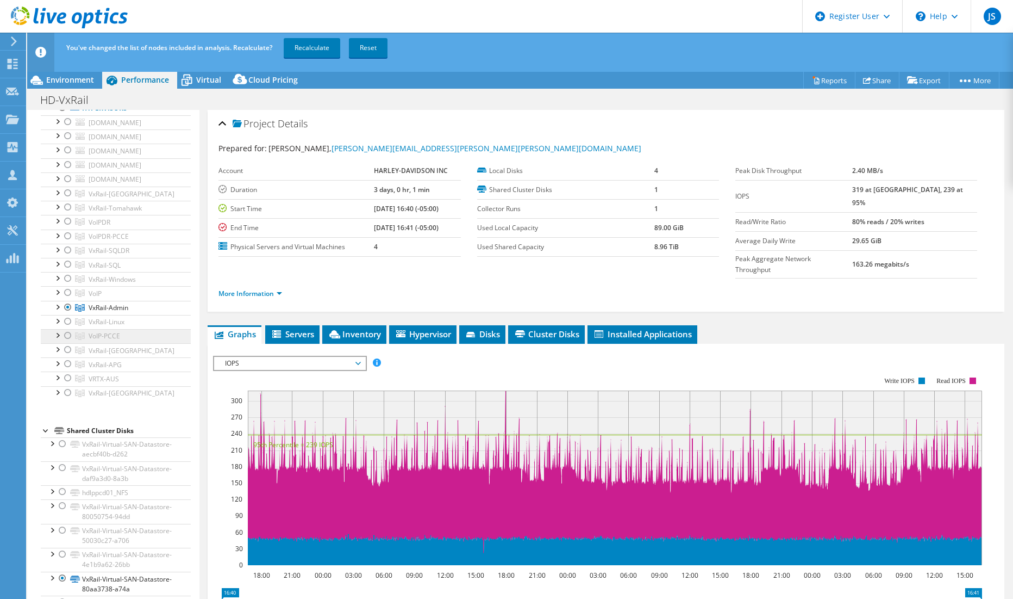
scroll to position [66, 0]
click at [67, 207] on div at bounding box center [68, 200] width 11 height 13
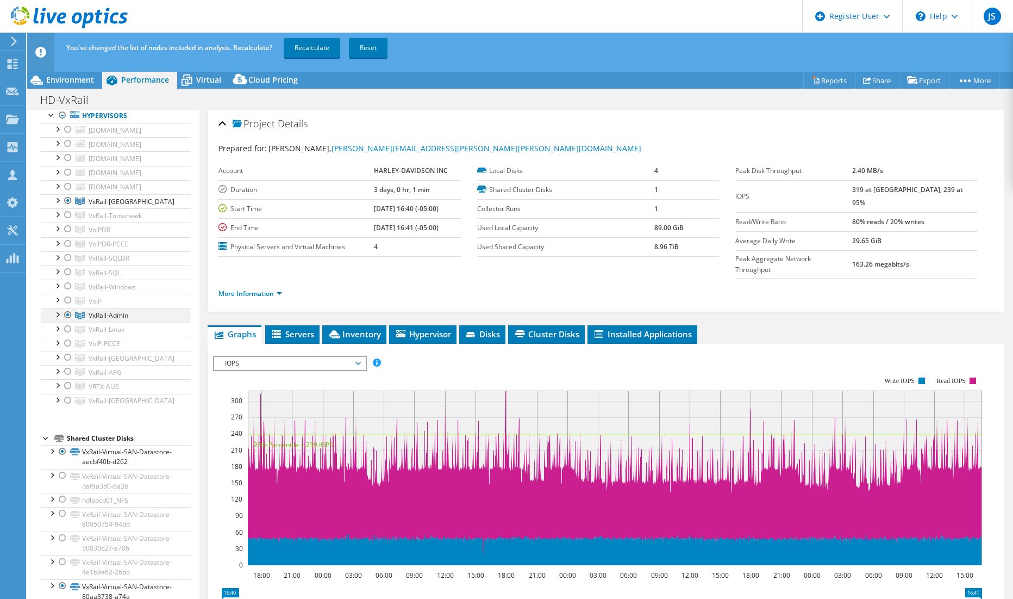
click at [67, 321] on div at bounding box center [68, 314] width 11 height 13
click at [319, 49] on link "Recalculate" at bounding box center [312, 48] width 57 height 20
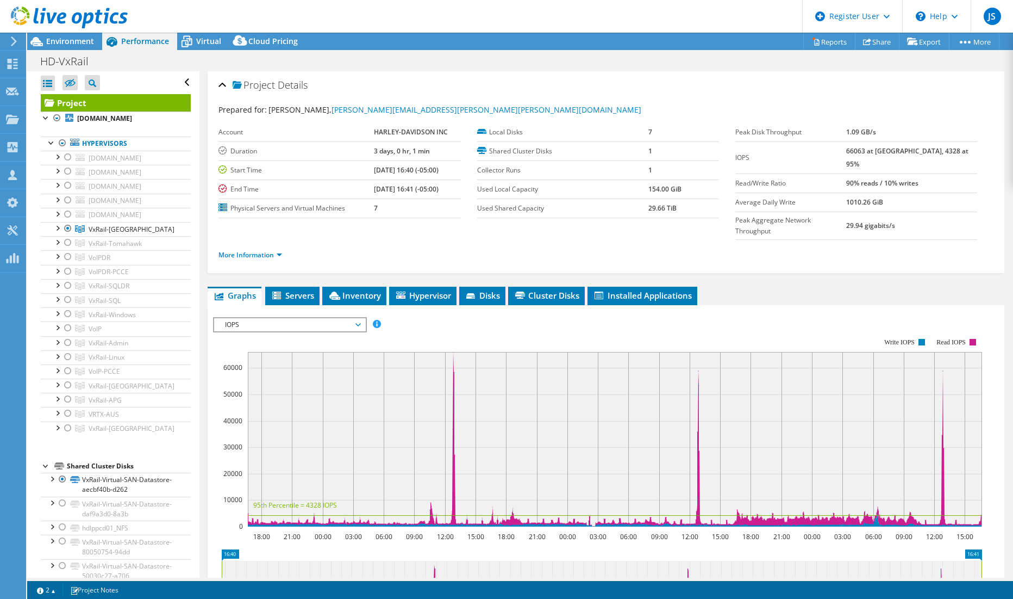
select select "USD"
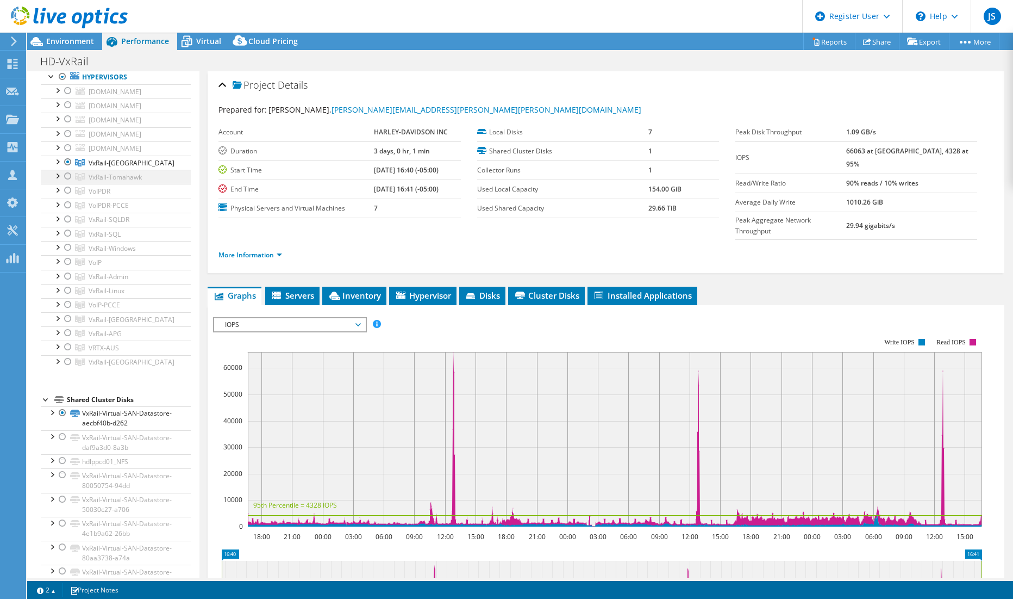
click at [67, 183] on div at bounding box center [68, 176] width 11 height 13
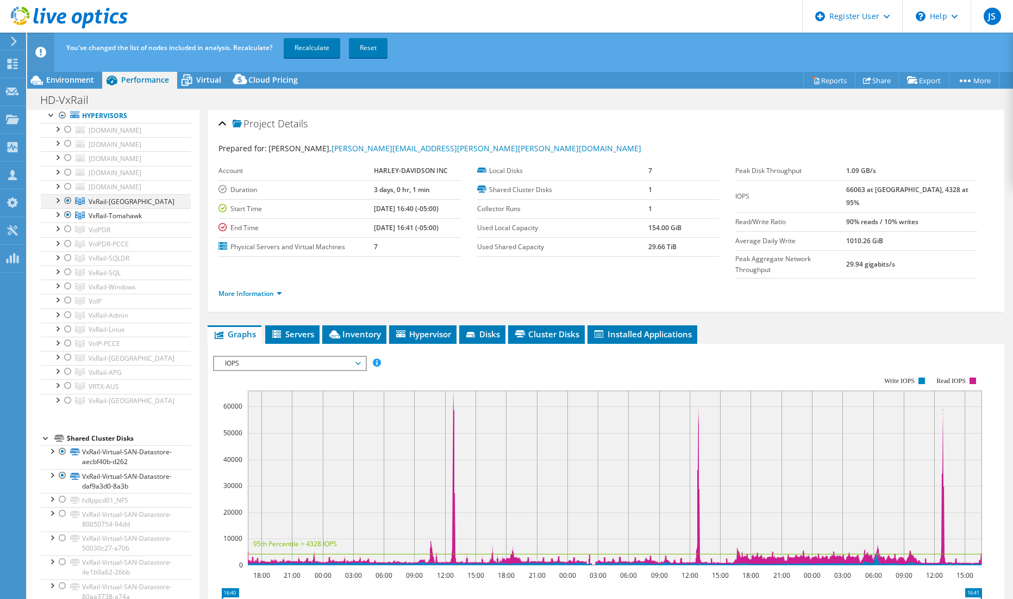
click at [70, 207] on div at bounding box center [68, 200] width 11 height 13
click at [312, 48] on link "Recalculate" at bounding box center [312, 48] width 57 height 20
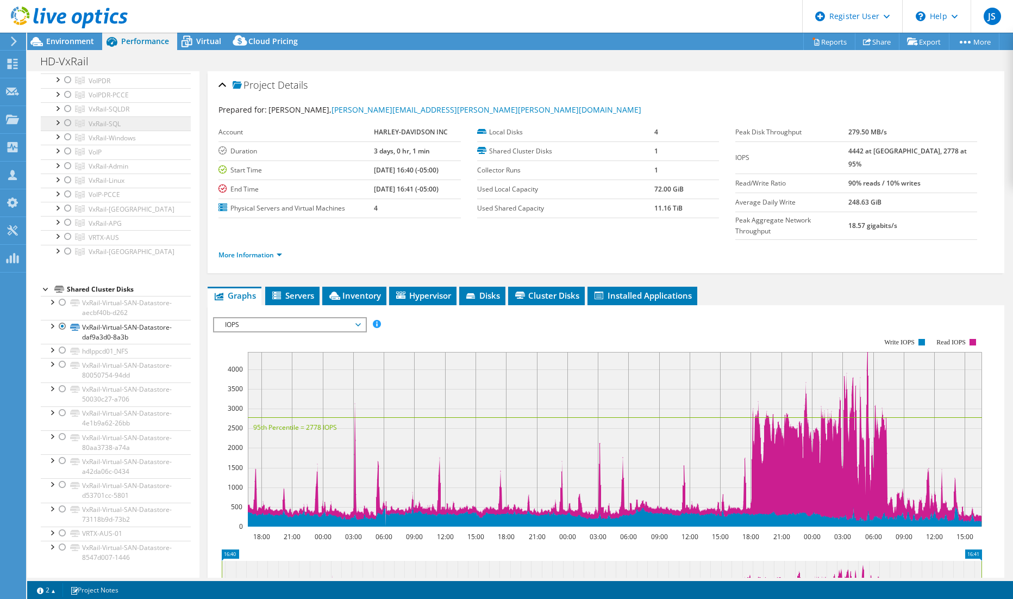
scroll to position [163, 0]
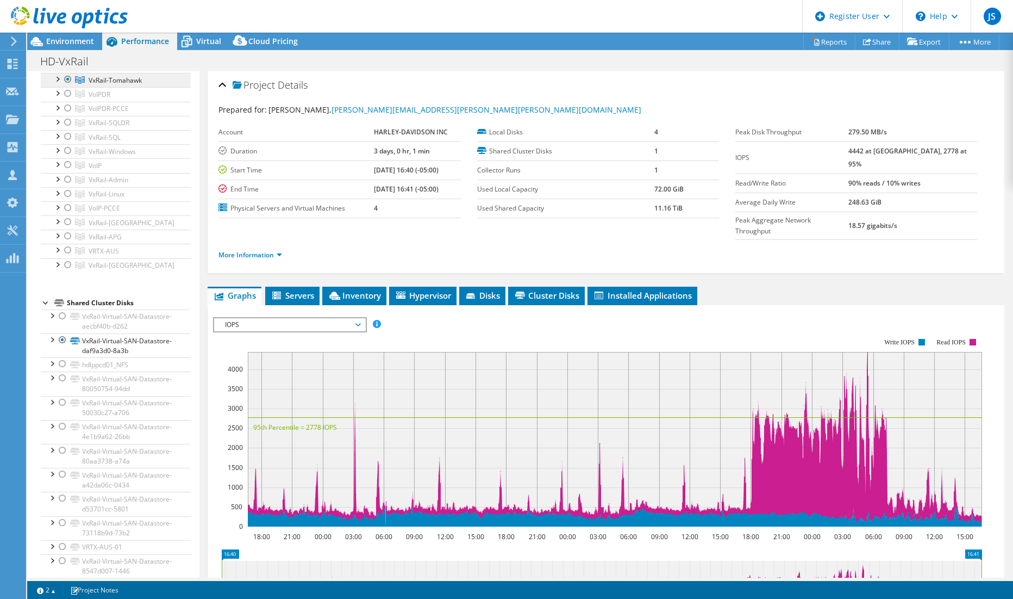
click at [105, 85] on span "VxRail-Tomahawk" at bounding box center [115, 80] width 53 height 9
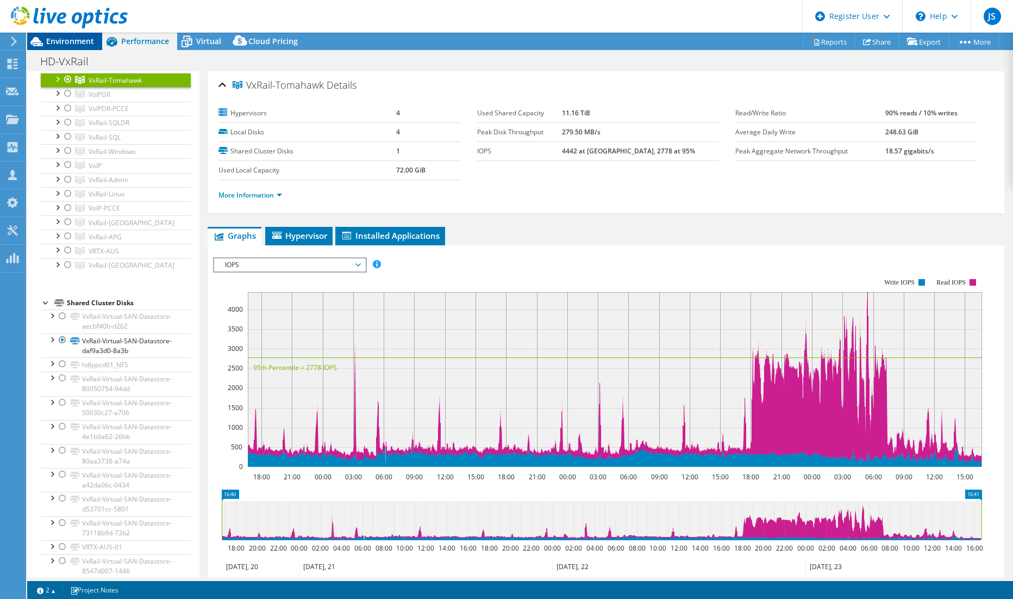
click at [76, 43] on span "Environment" at bounding box center [70, 41] width 48 height 10
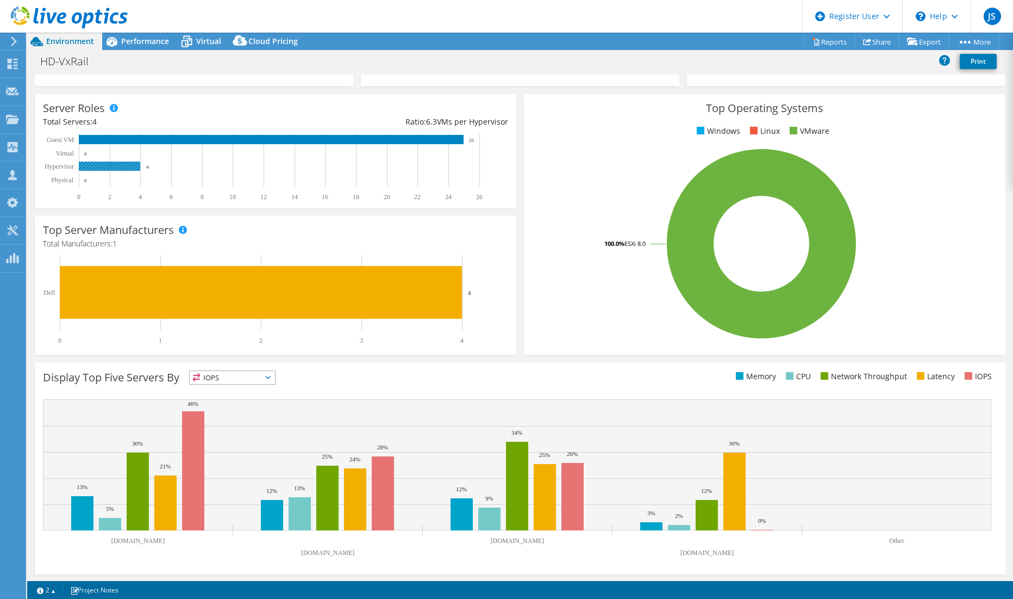
scroll to position [0, 0]
